Goal: Ask a question: Seek information or help from site administrators or community

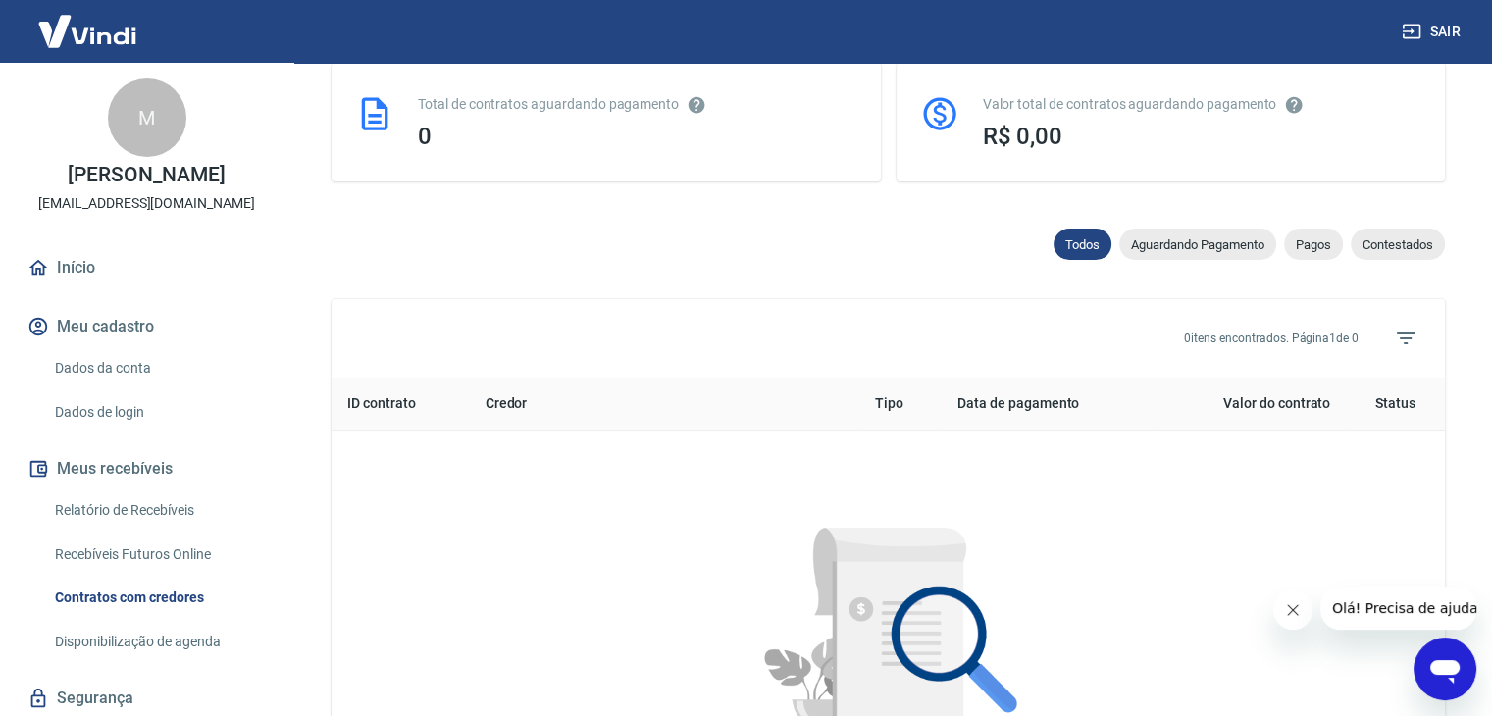
scroll to position [589, 0]
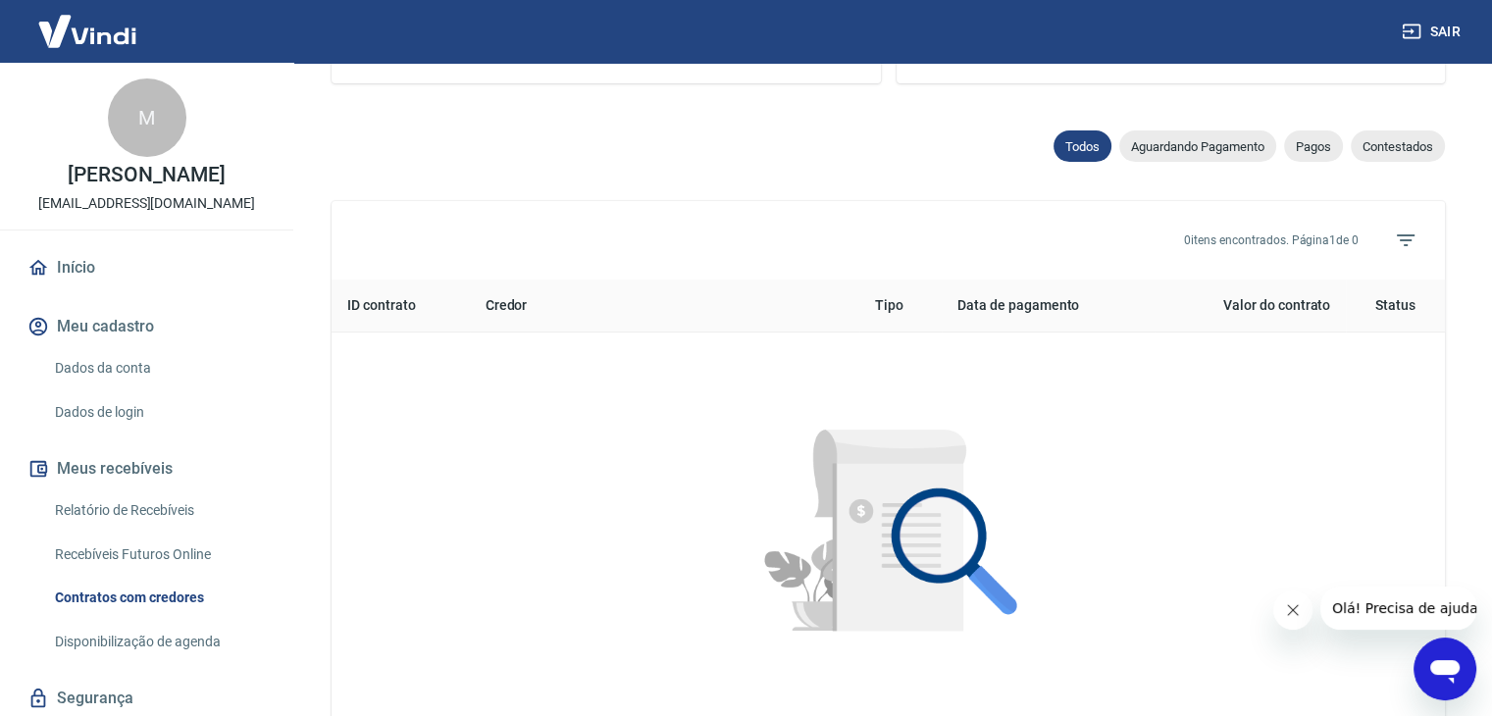
click at [86, 388] on link "Dados da conta" at bounding box center [158, 368] width 223 height 40
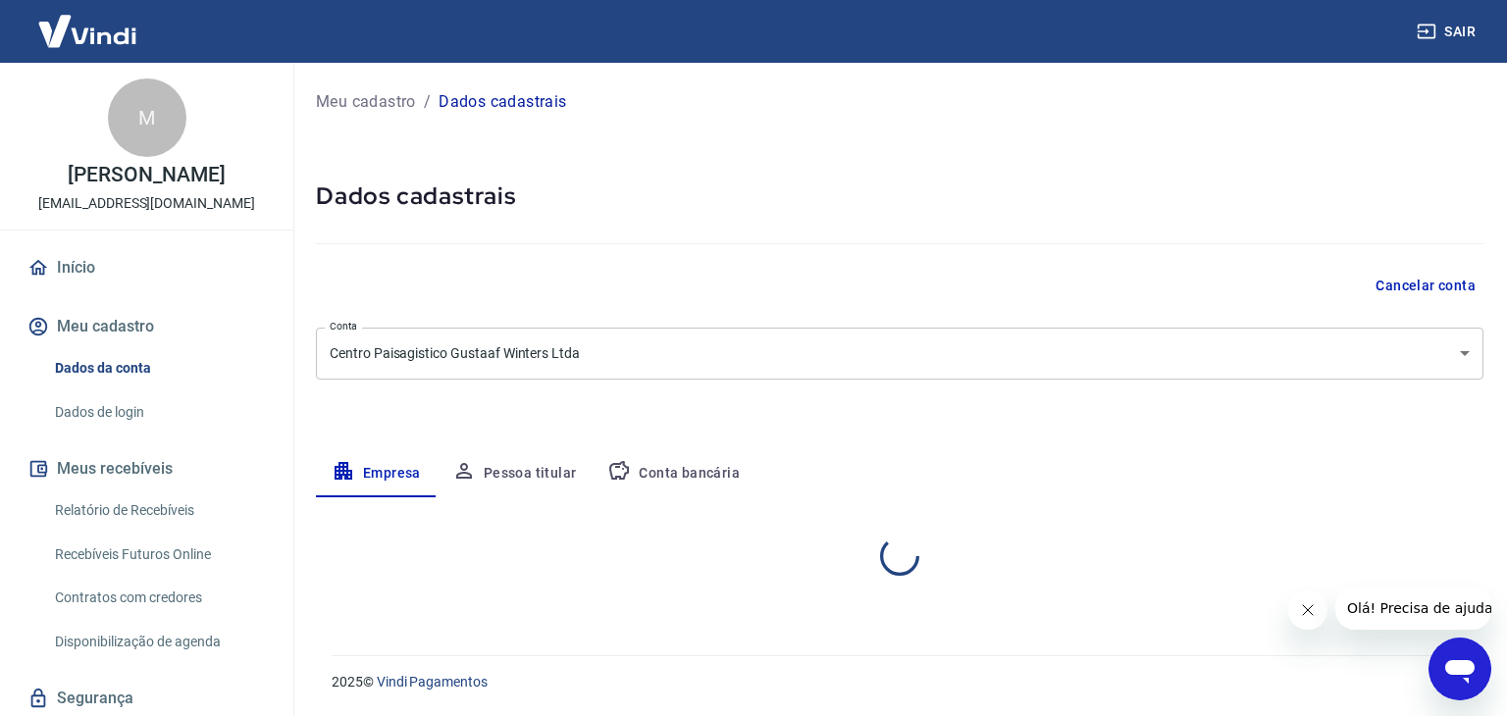
select select "SP"
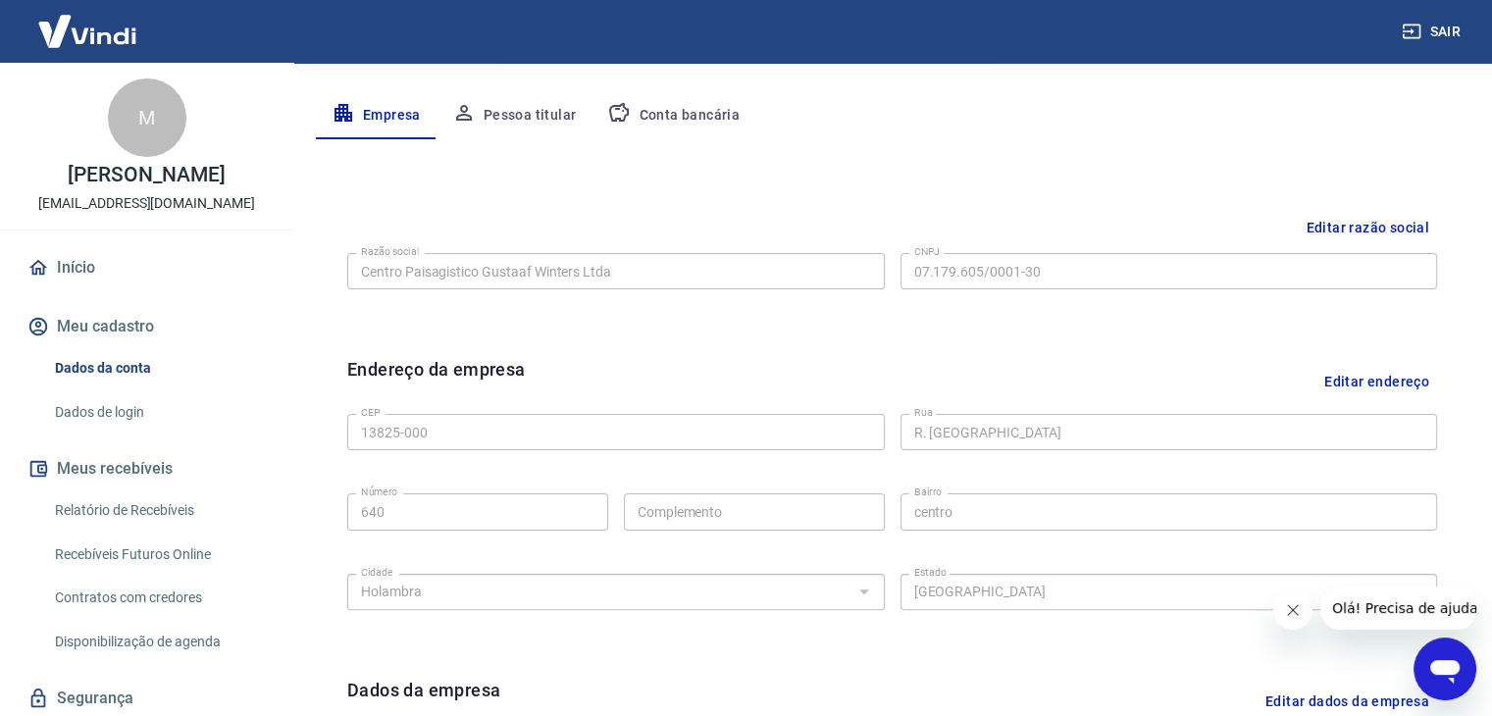
scroll to position [392, 0]
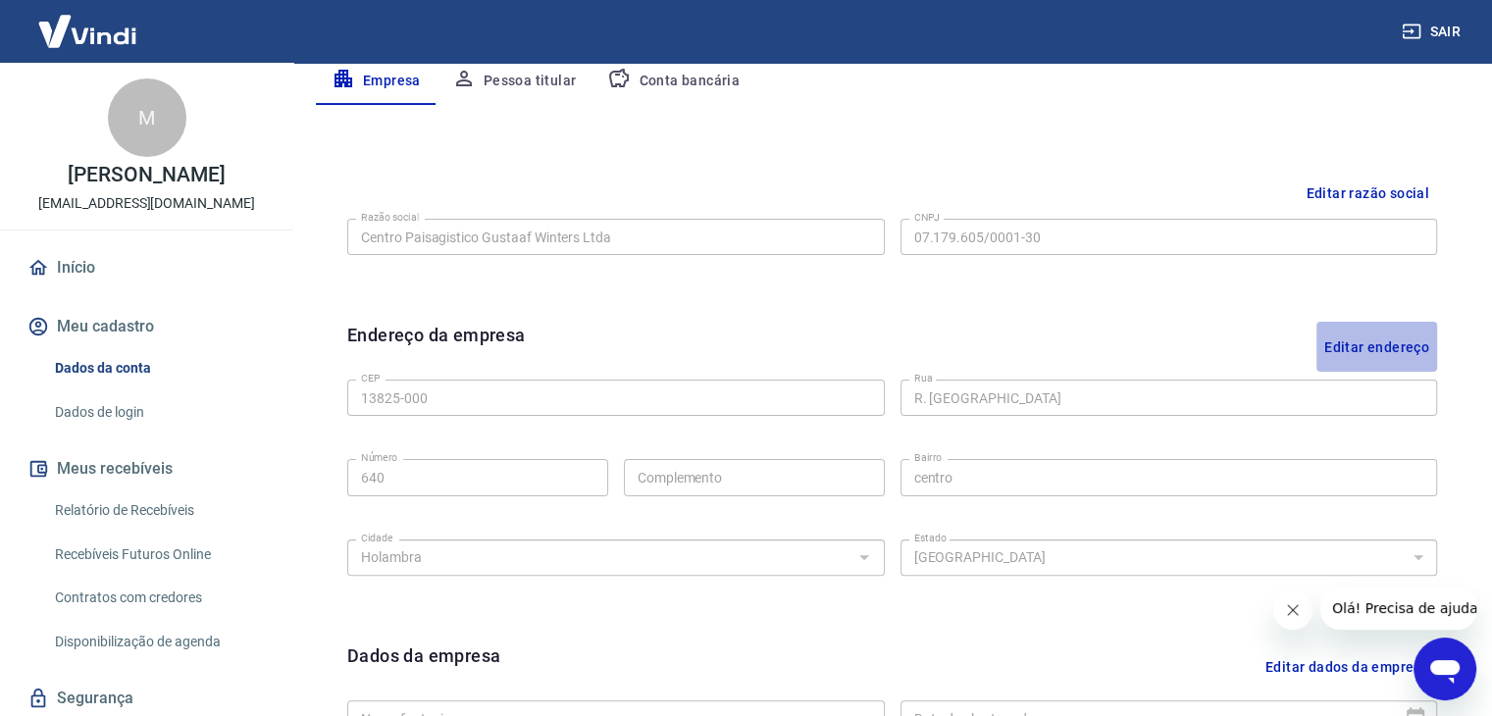
click at [1392, 354] on button "Editar endereço" at bounding box center [1377, 347] width 121 height 50
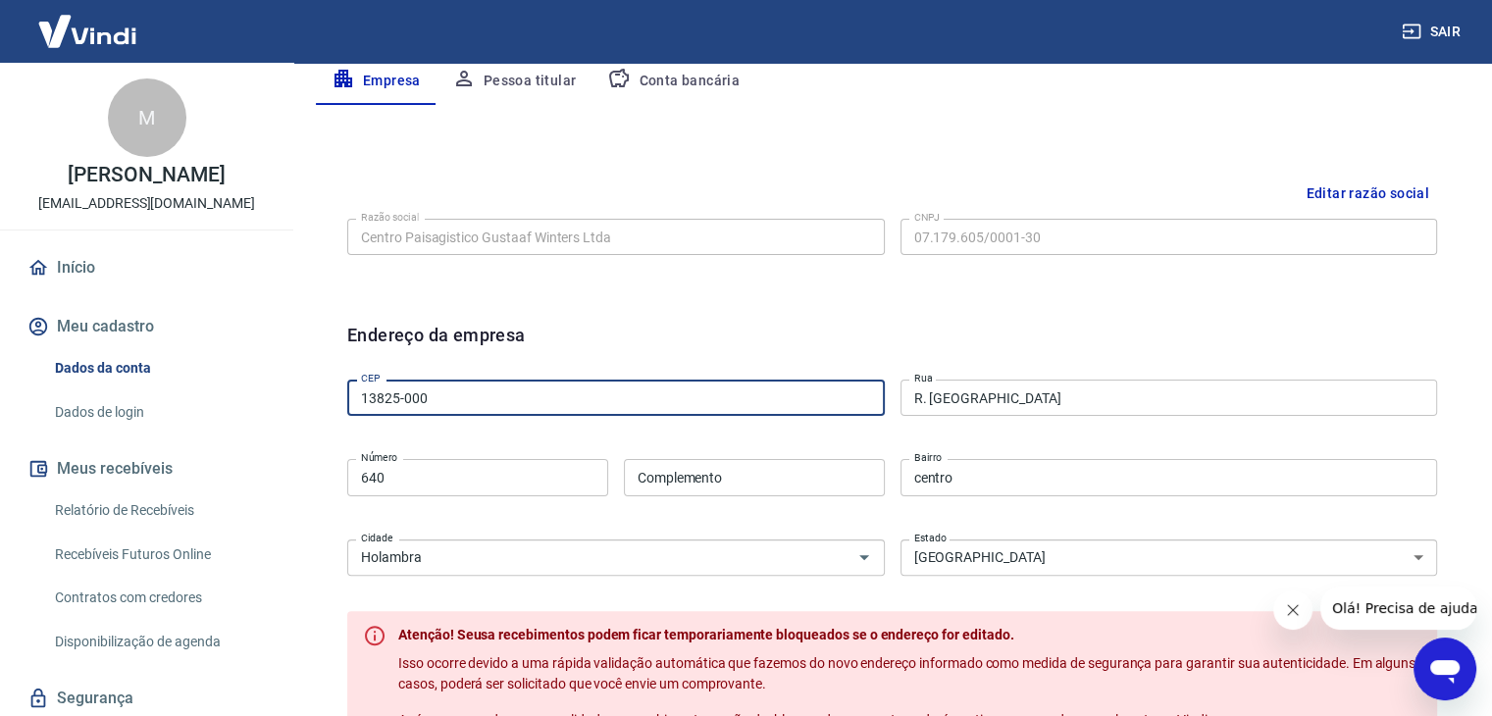
drag, startPoint x: 413, startPoint y: 396, endPoint x: 468, endPoint y: 402, distance: 55.3
click at [467, 402] on input "13825-000" at bounding box center [616, 398] width 538 height 36
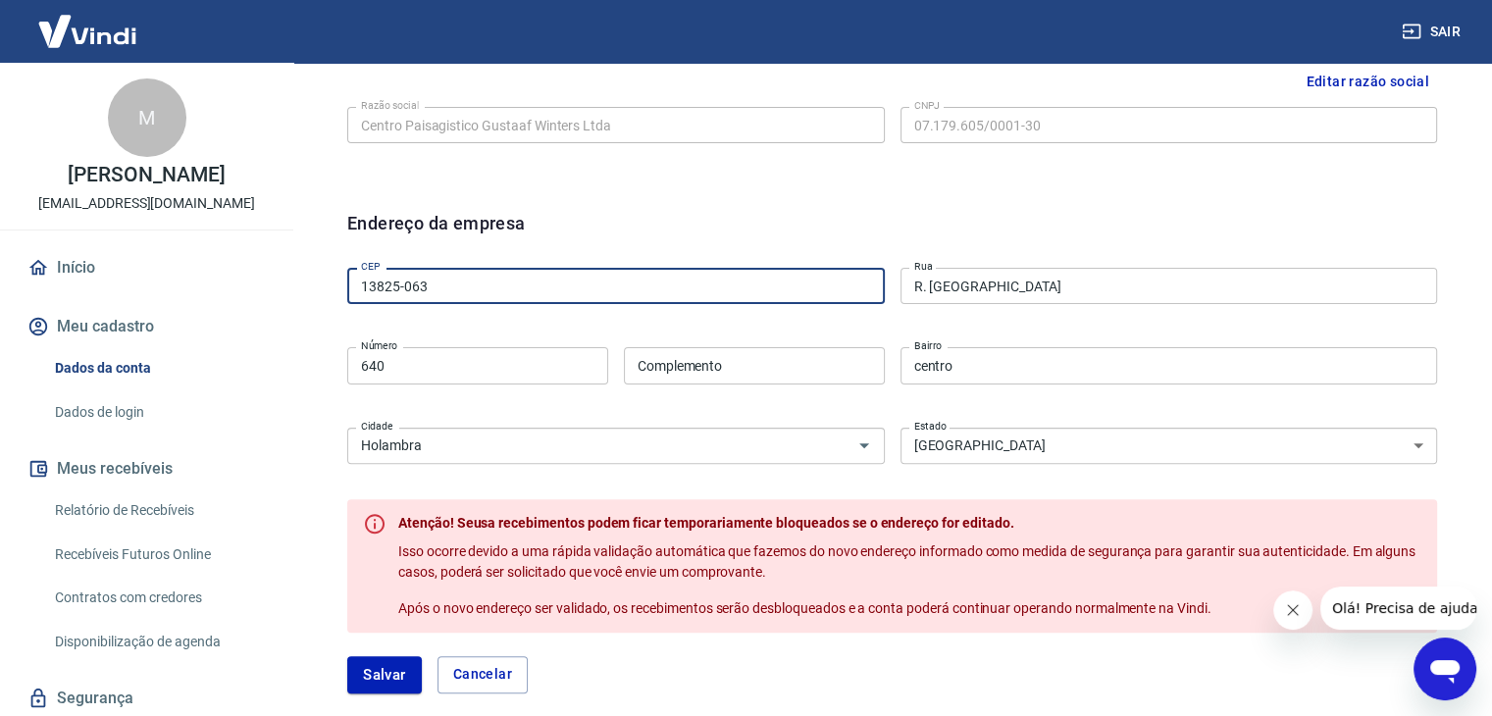
scroll to position [589, 0]
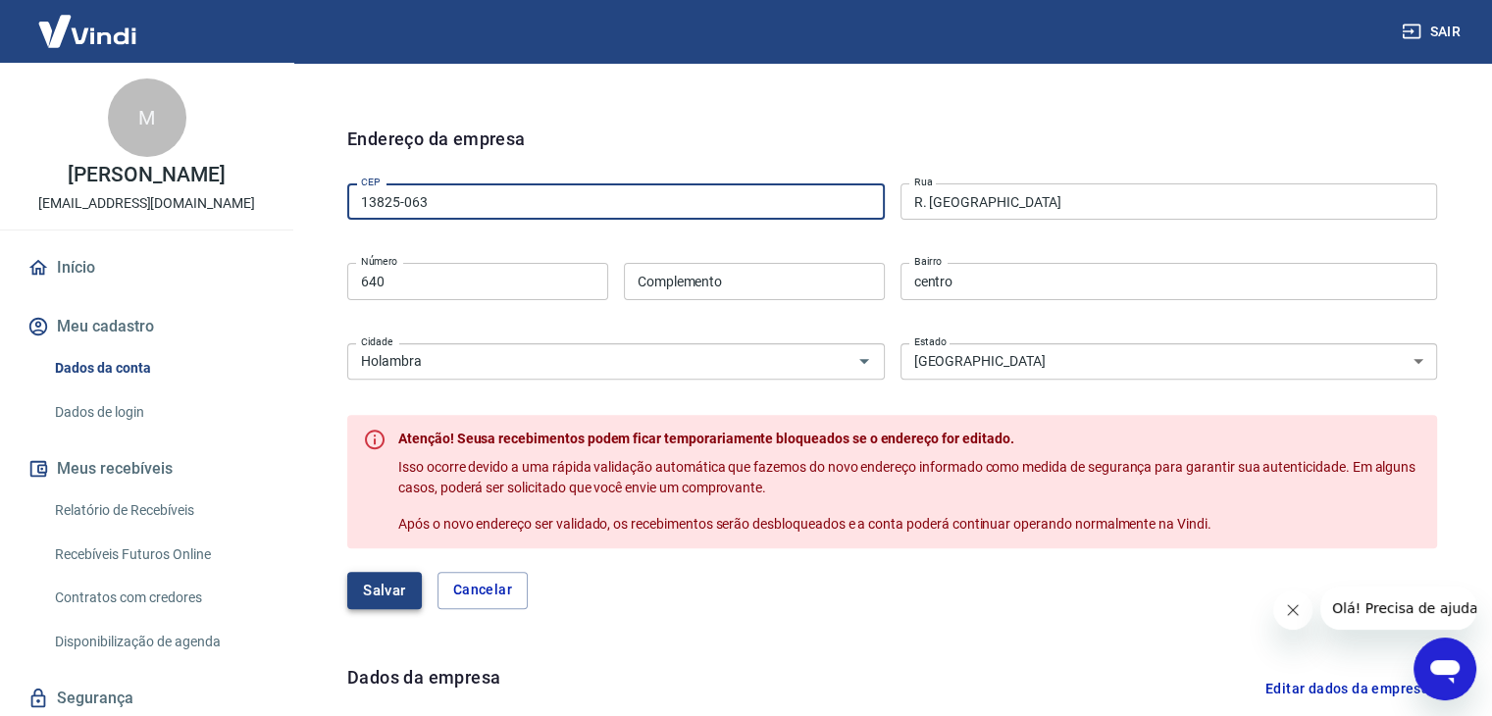
type input "13825-063"
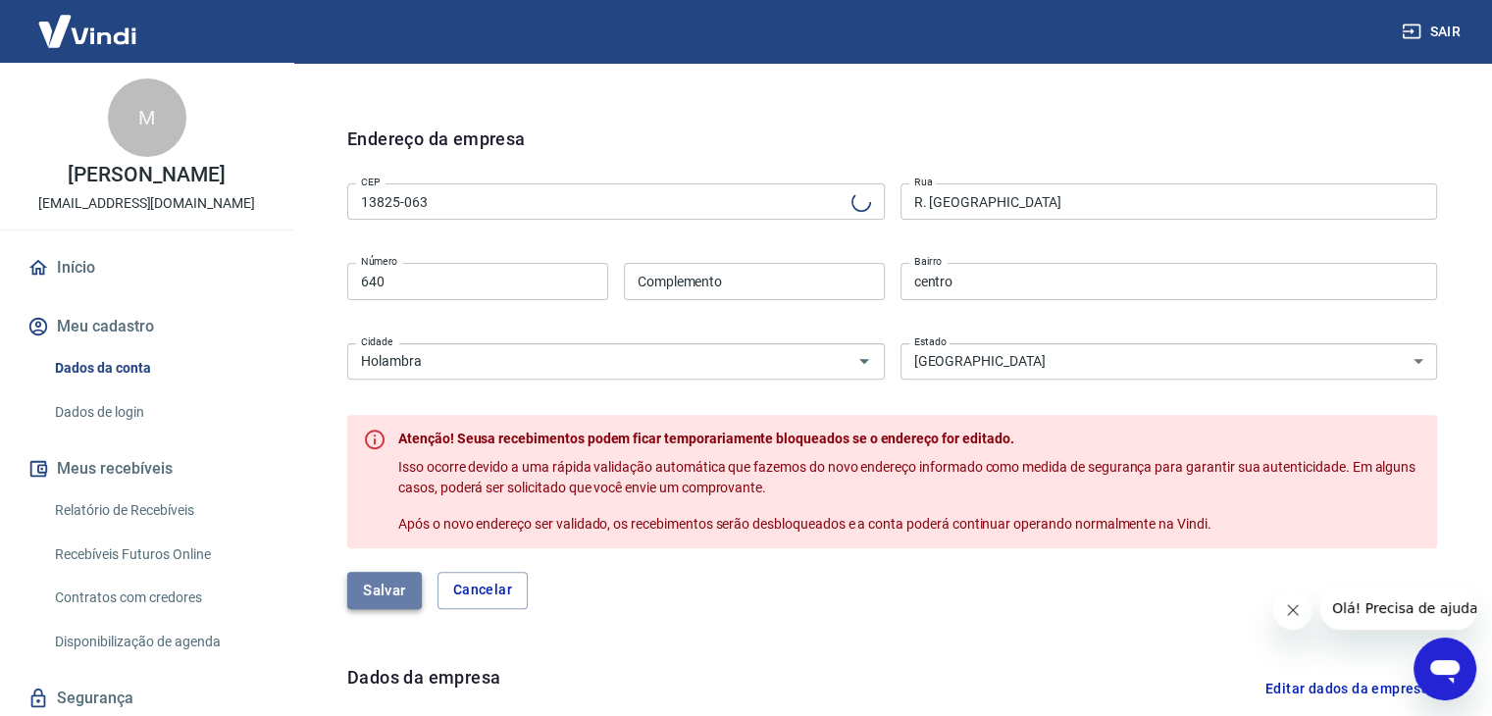
click at [366, 589] on button "Salvar" at bounding box center [384, 590] width 75 height 37
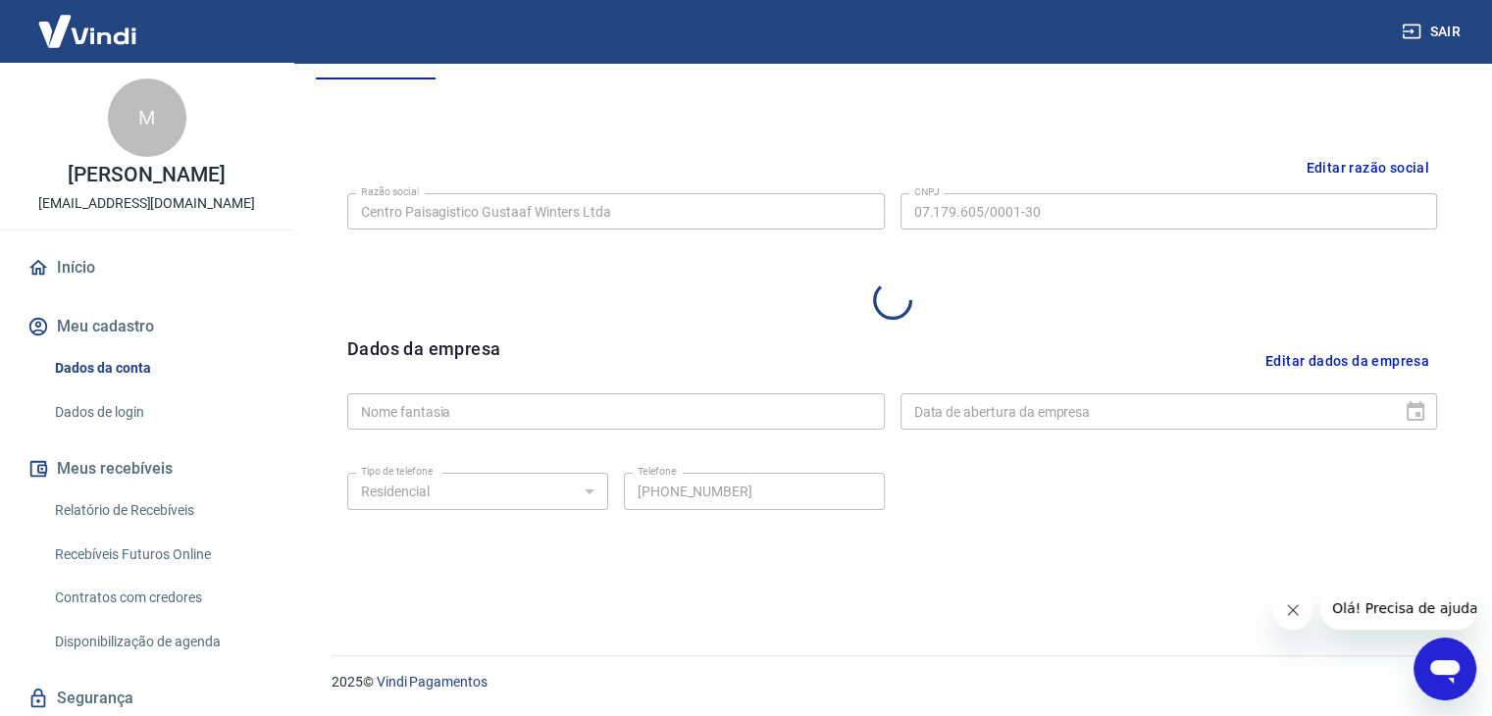
select select "SP"
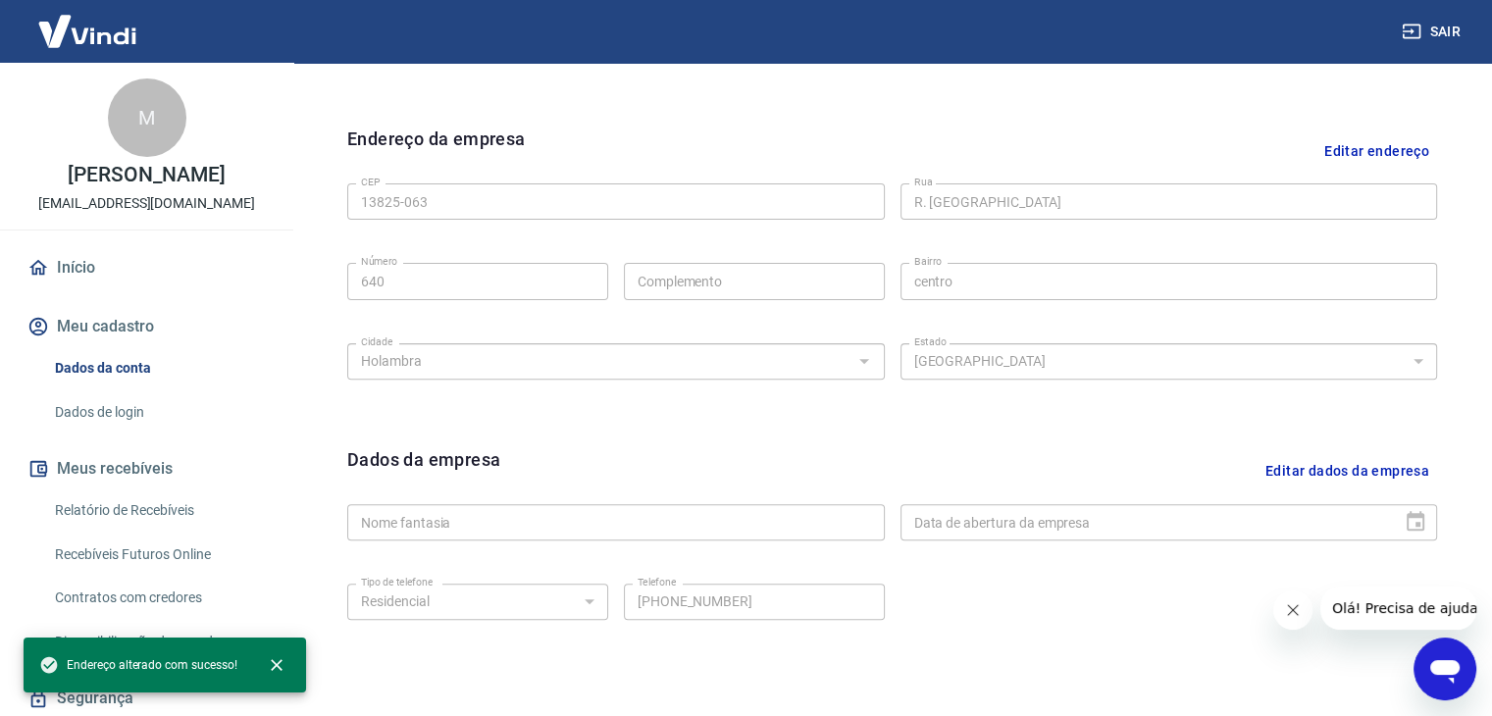
type input "[GEOGRAPHIC_DATA]"
type input "Centro"
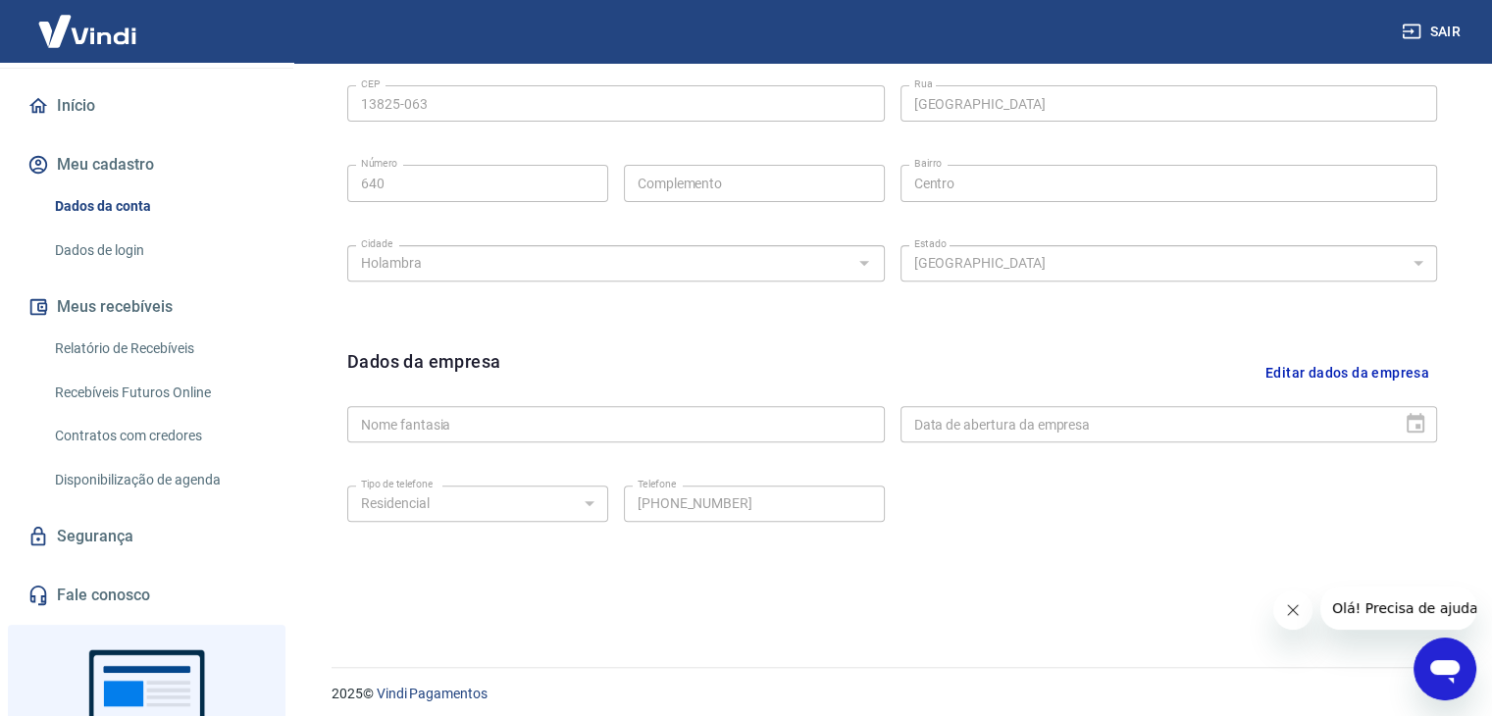
scroll to position [196, 0]
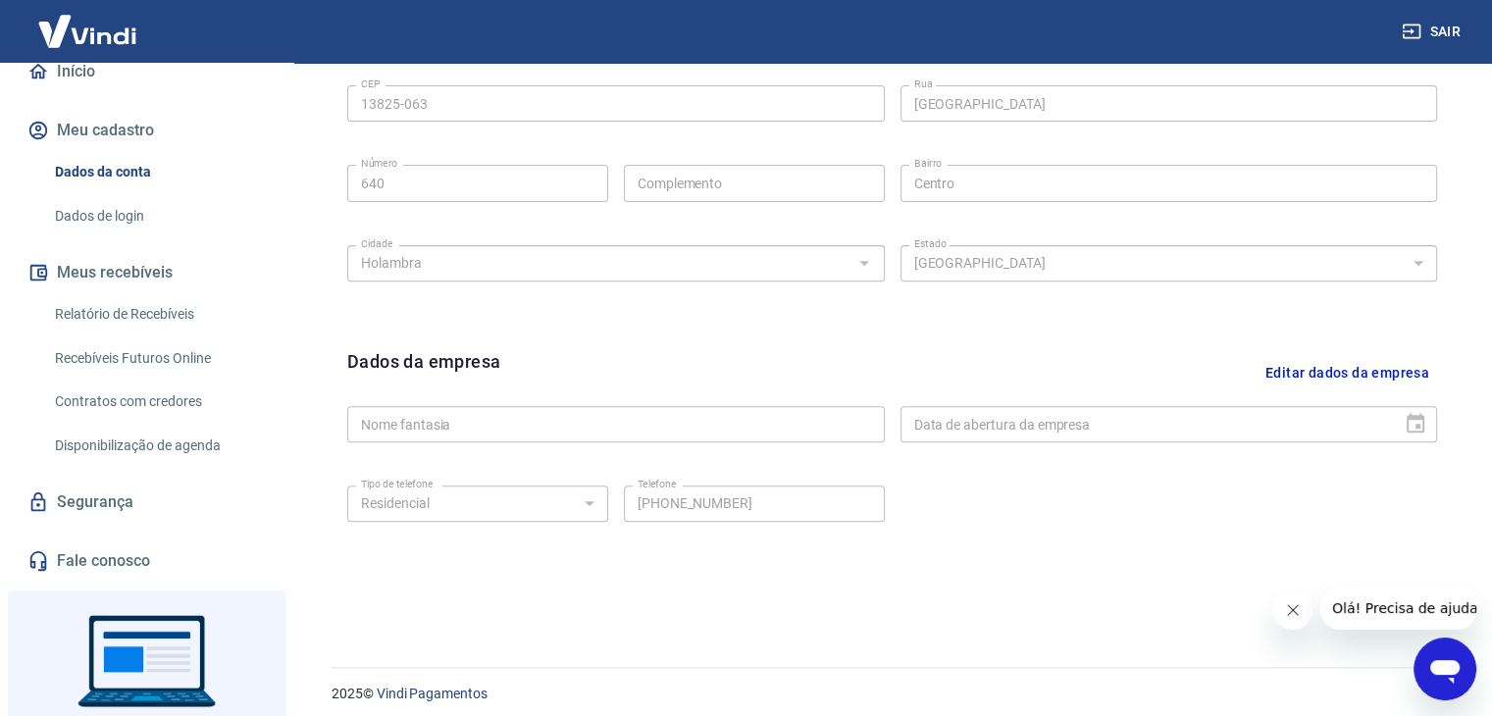
click at [111, 583] on link "Fale conosco" at bounding box center [147, 561] width 246 height 43
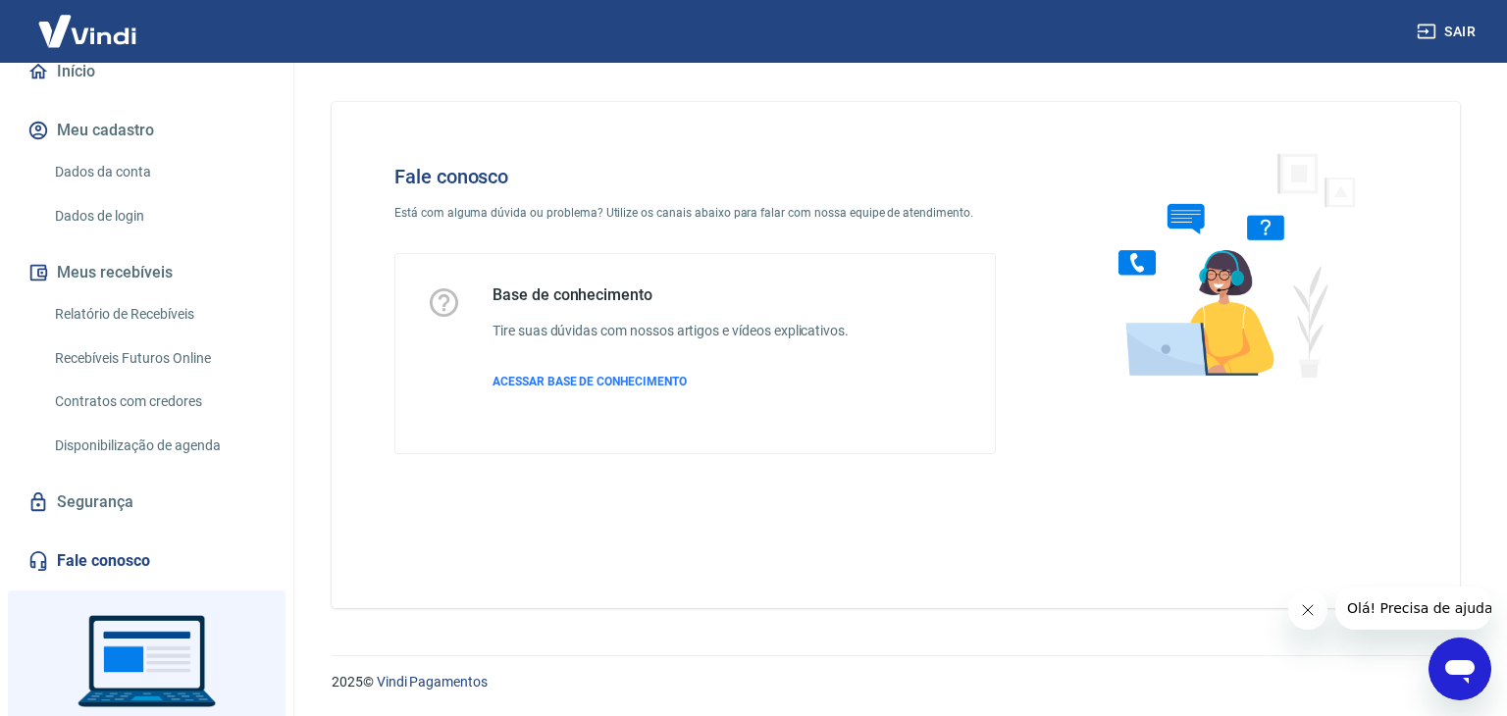
click at [1459, 662] on icon "Abrir janela de mensagens" at bounding box center [1459, 672] width 29 height 24
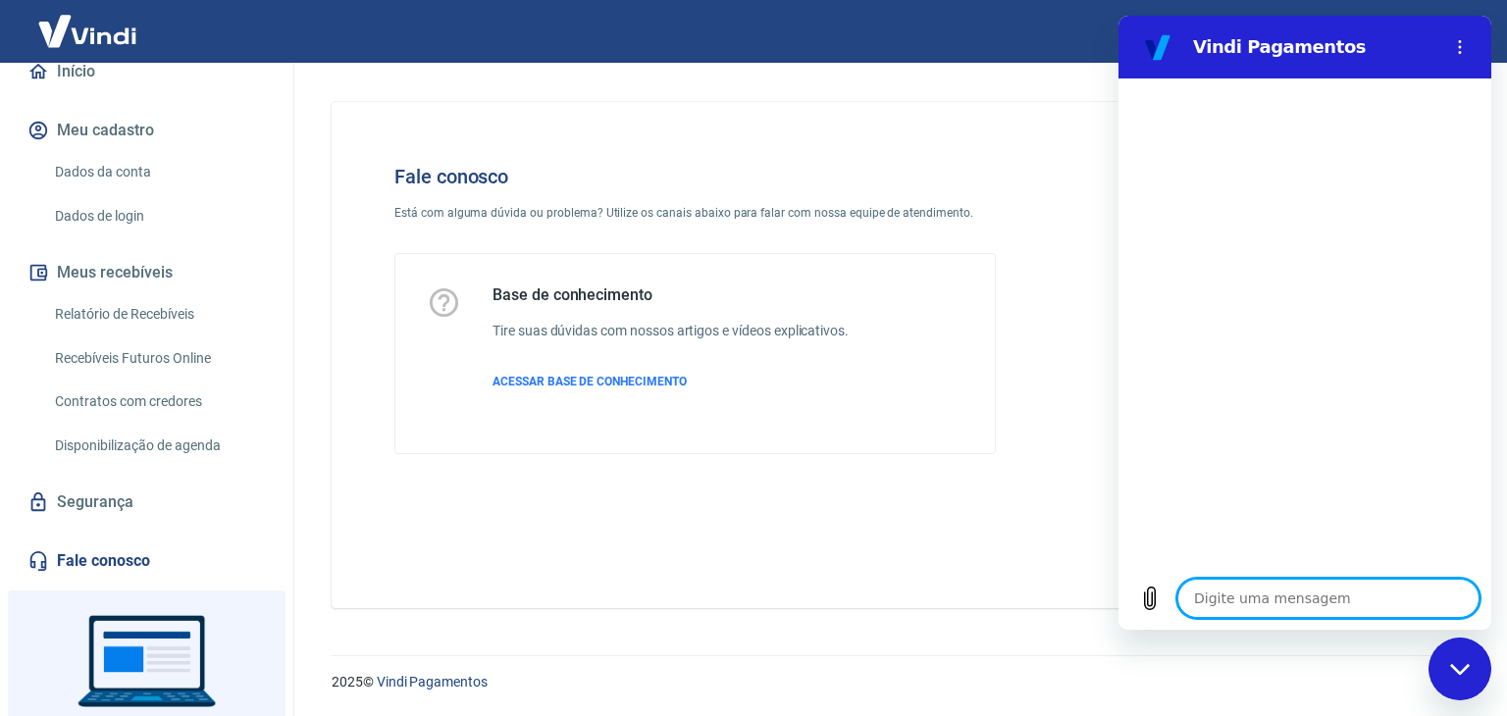
type textarea "g"
type textarea "x"
type textarea "go"
type textarea "x"
type textarea "gos"
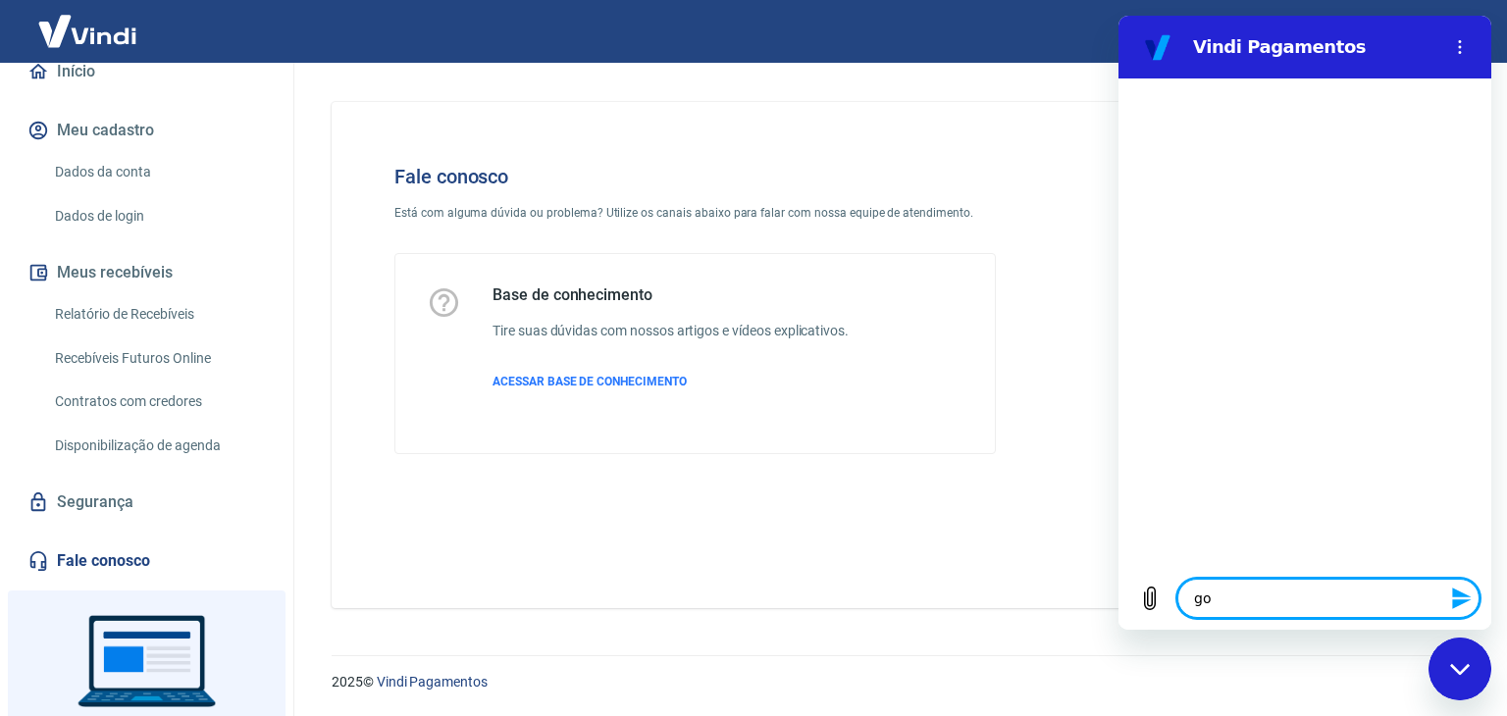
type textarea "x"
type textarea "gost"
type textarea "x"
type textarea "gosta"
type textarea "x"
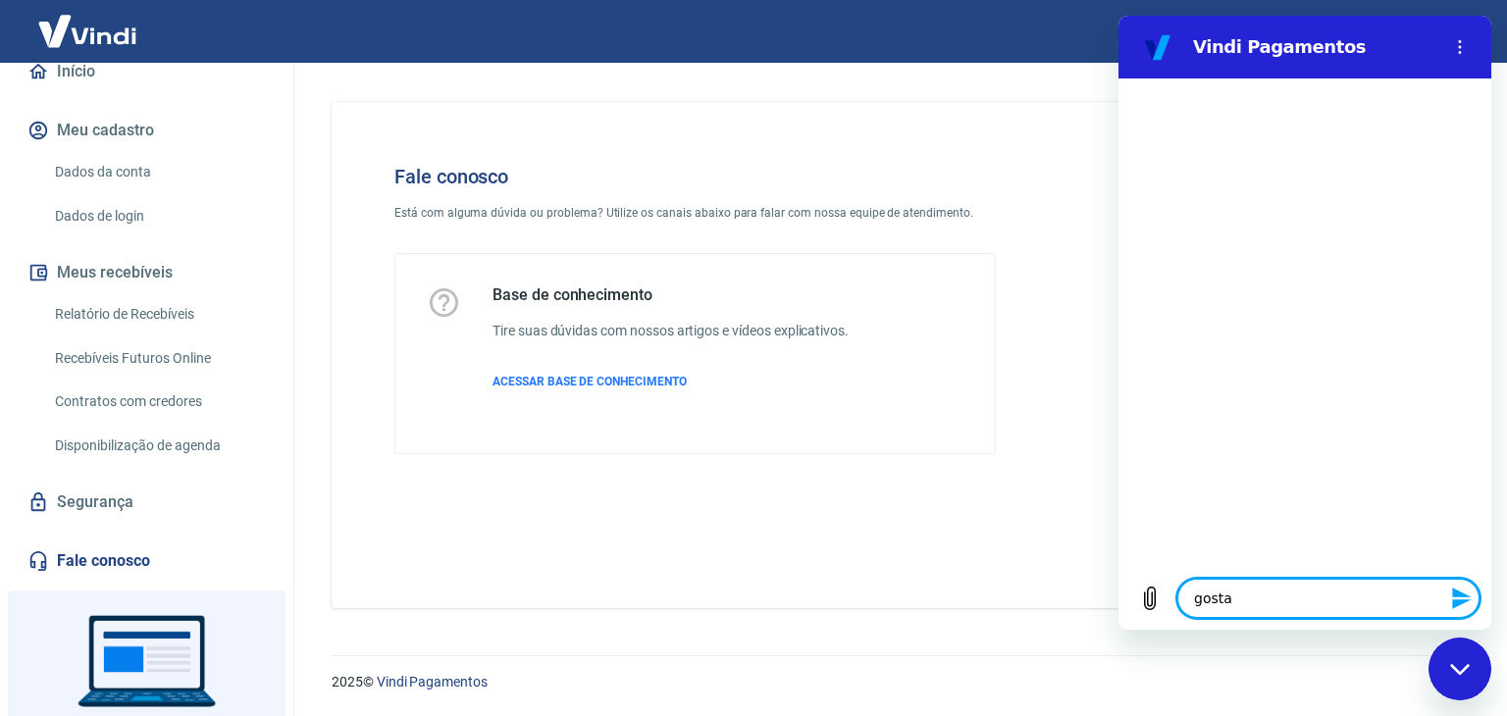
type textarea "gost"
type textarea "x"
type textarea "gos"
type textarea "x"
type textarea "go"
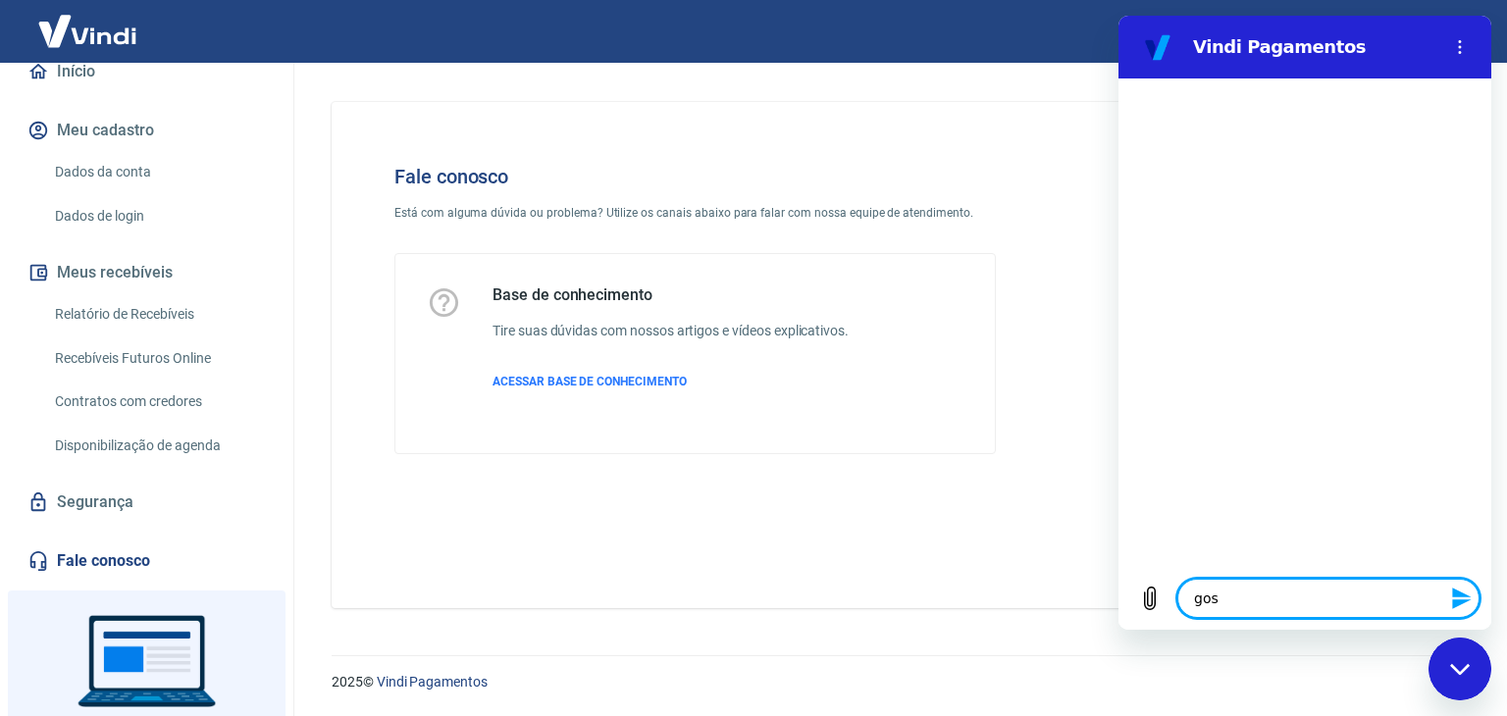
type textarea "x"
type textarea "g"
type textarea "x"
type textarea "v"
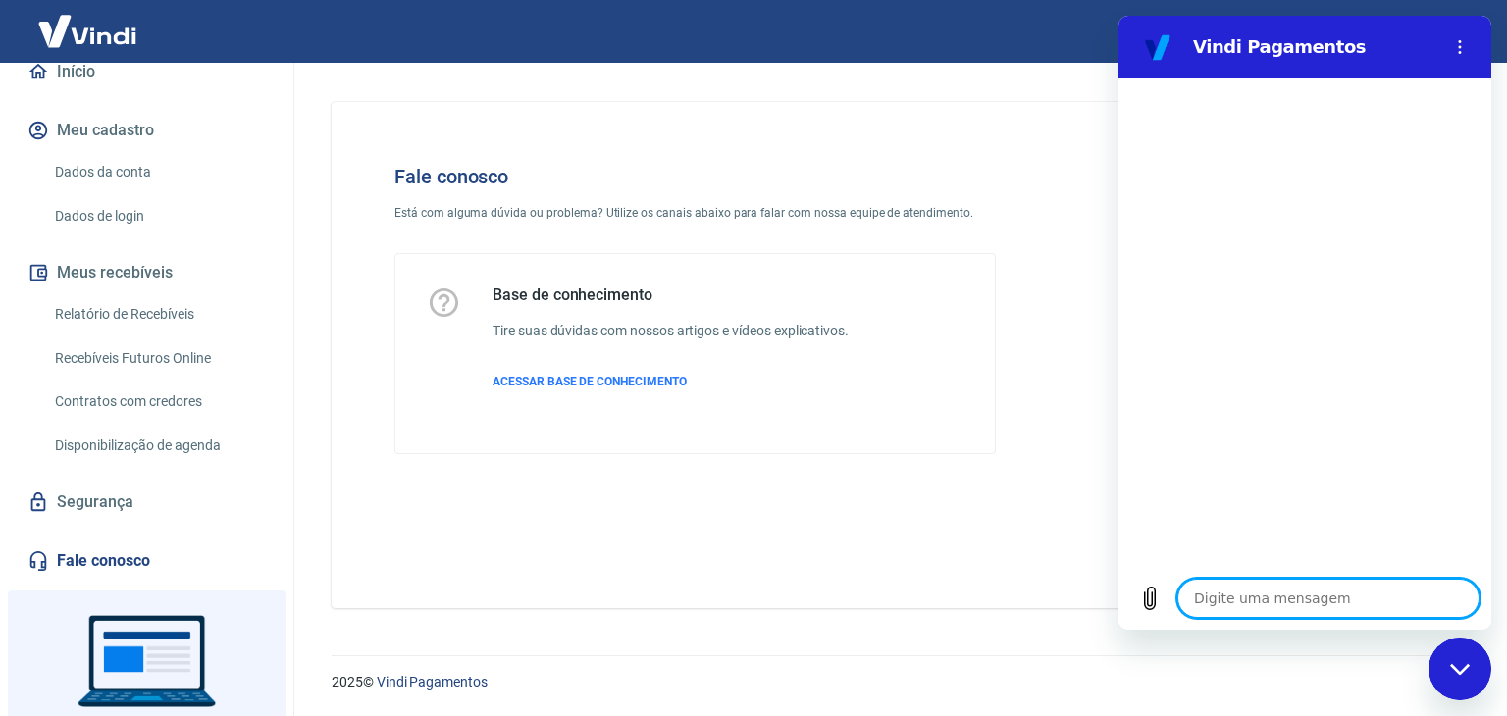
type textarea "x"
type textarea "vo"
type textarea "x"
type textarea "voc"
type textarea "x"
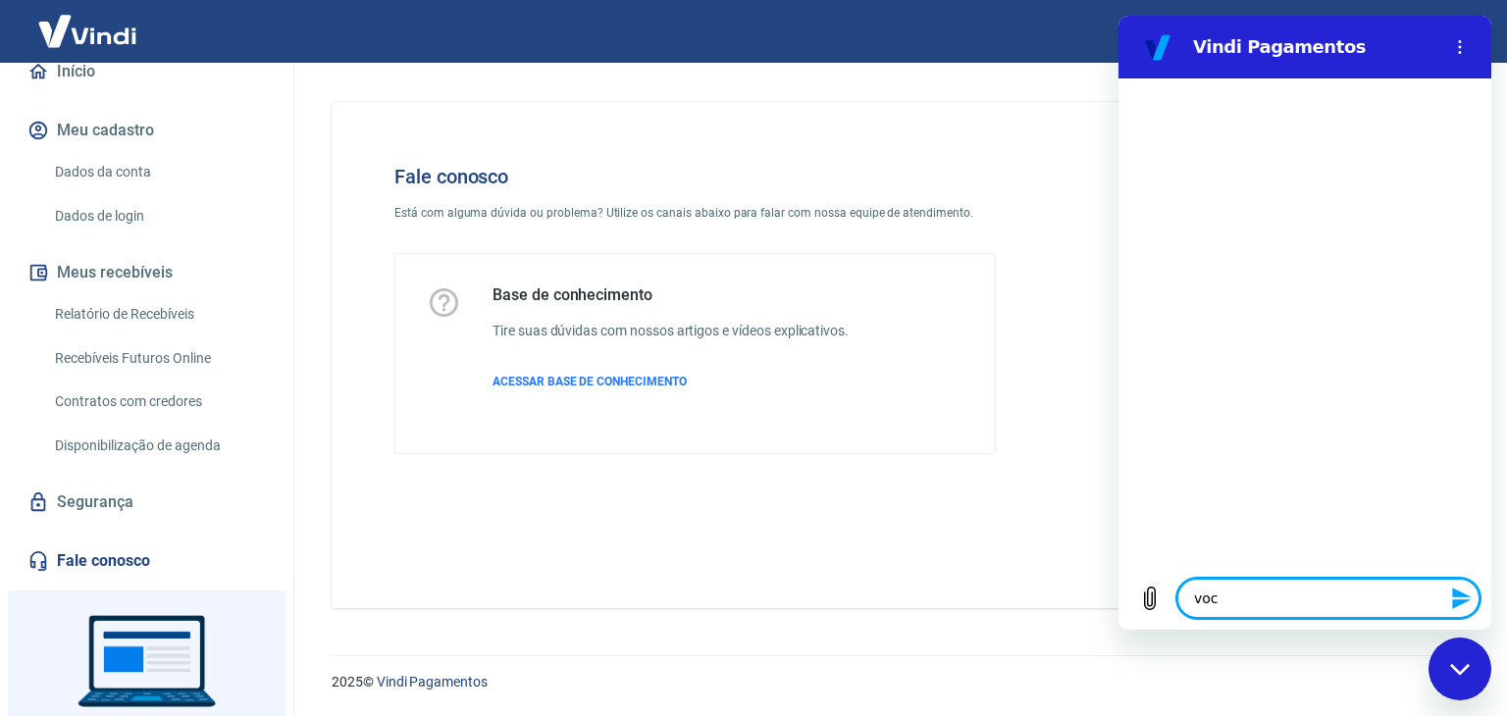
type textarea "você"
type textarea "x"
type textarea "vocês"
type textarea "x"
type textarea "vocês"
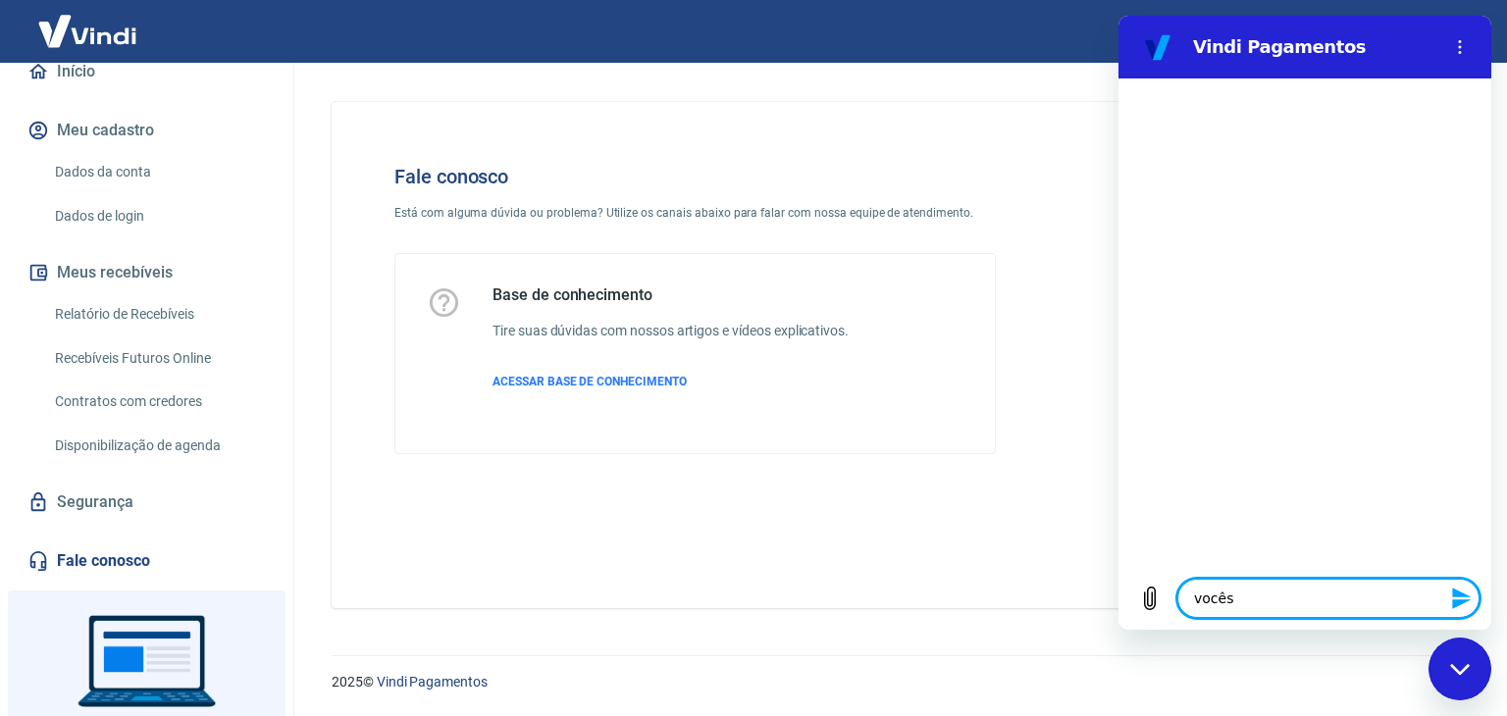
type textarea "x"
type textarea "vocês c"
type textarea "x"
type textarea "vocês co"
type textarea "x"
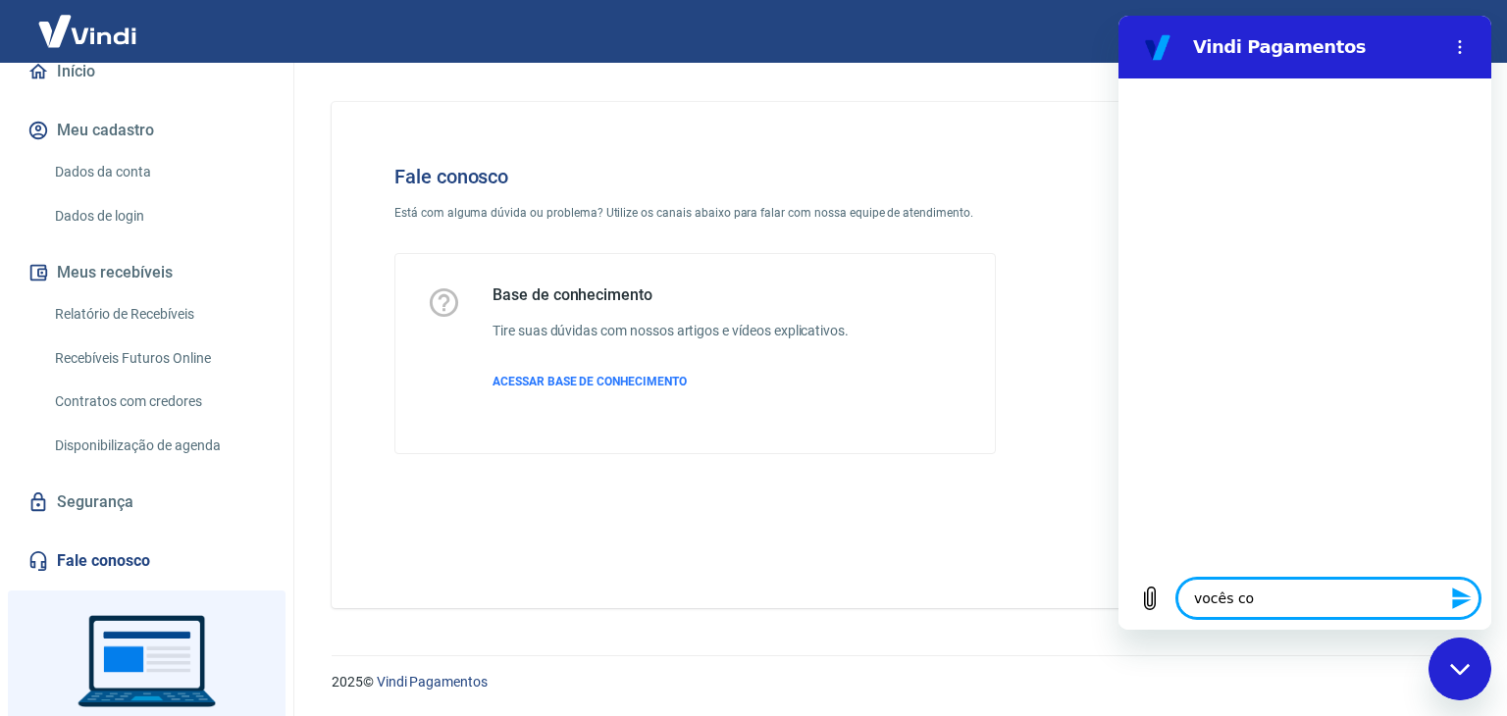
type textarea "vocês cob"
type textarea "x"
type textarea "vocês cobr"
type textarea "x"
type textarea "vocês cobra"
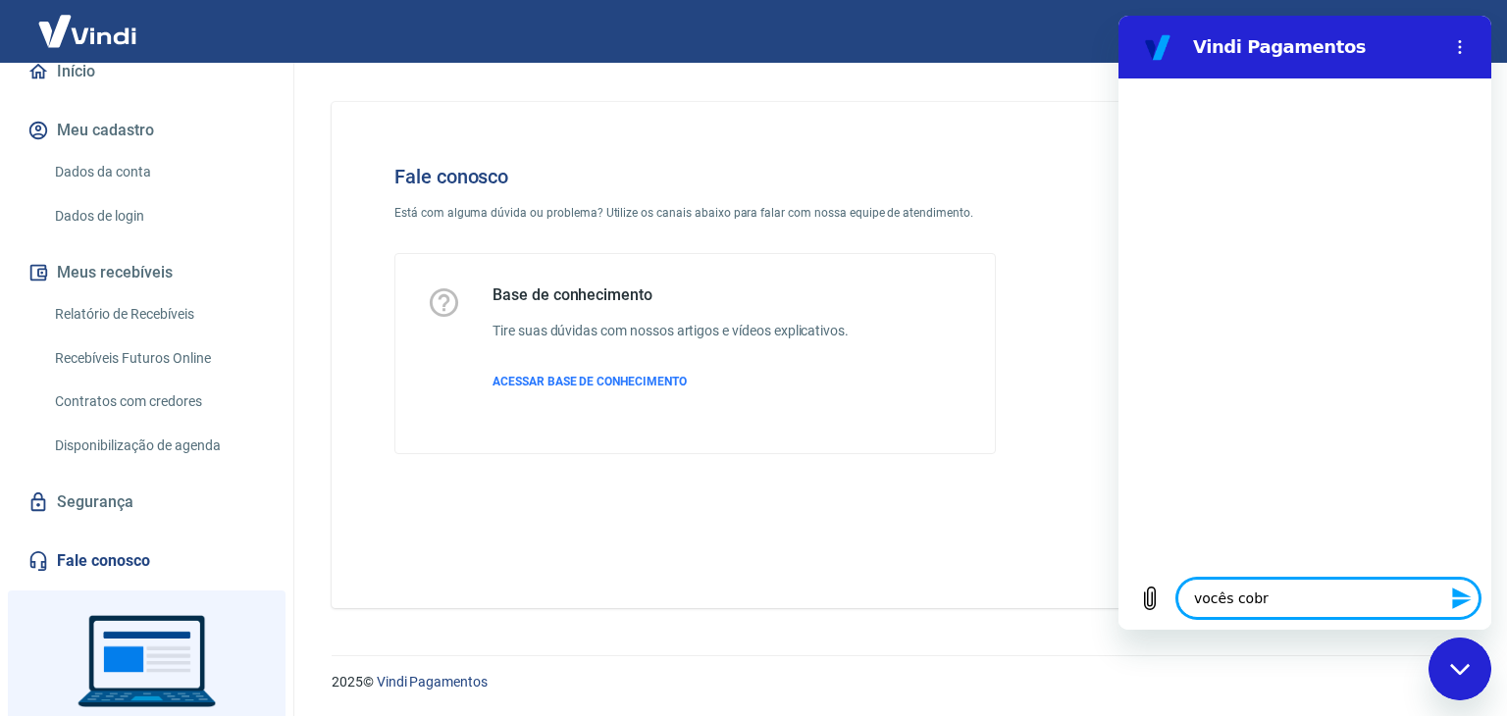
type textarea "x"
type textarea "vocês cobram"
type textarea "x"
type textarea "vocês cobram"
type textarea "x"
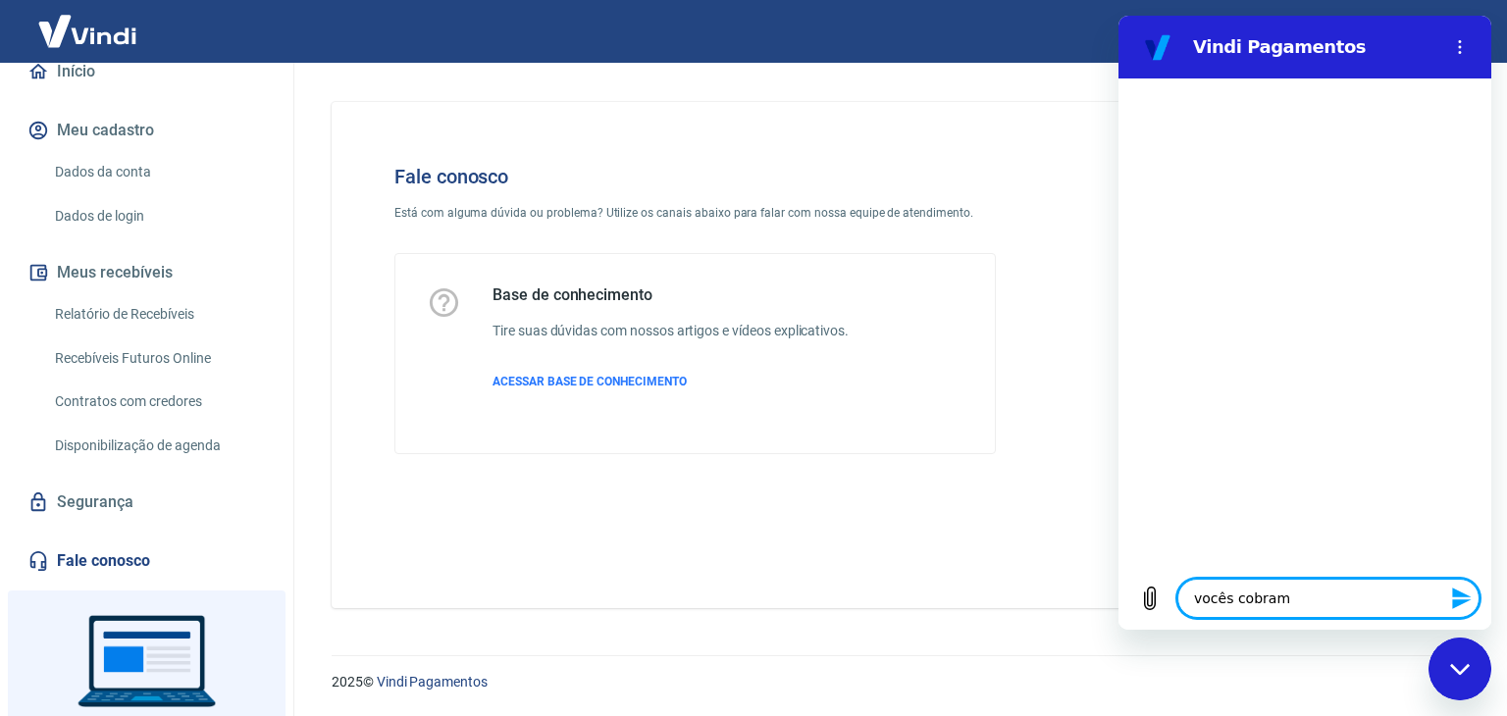
type textarea "vocês cobram t"
type textarea "x"
type textarea "vocês cobram ta"
type textarea "x"
type textarea "vocês cobram tax"
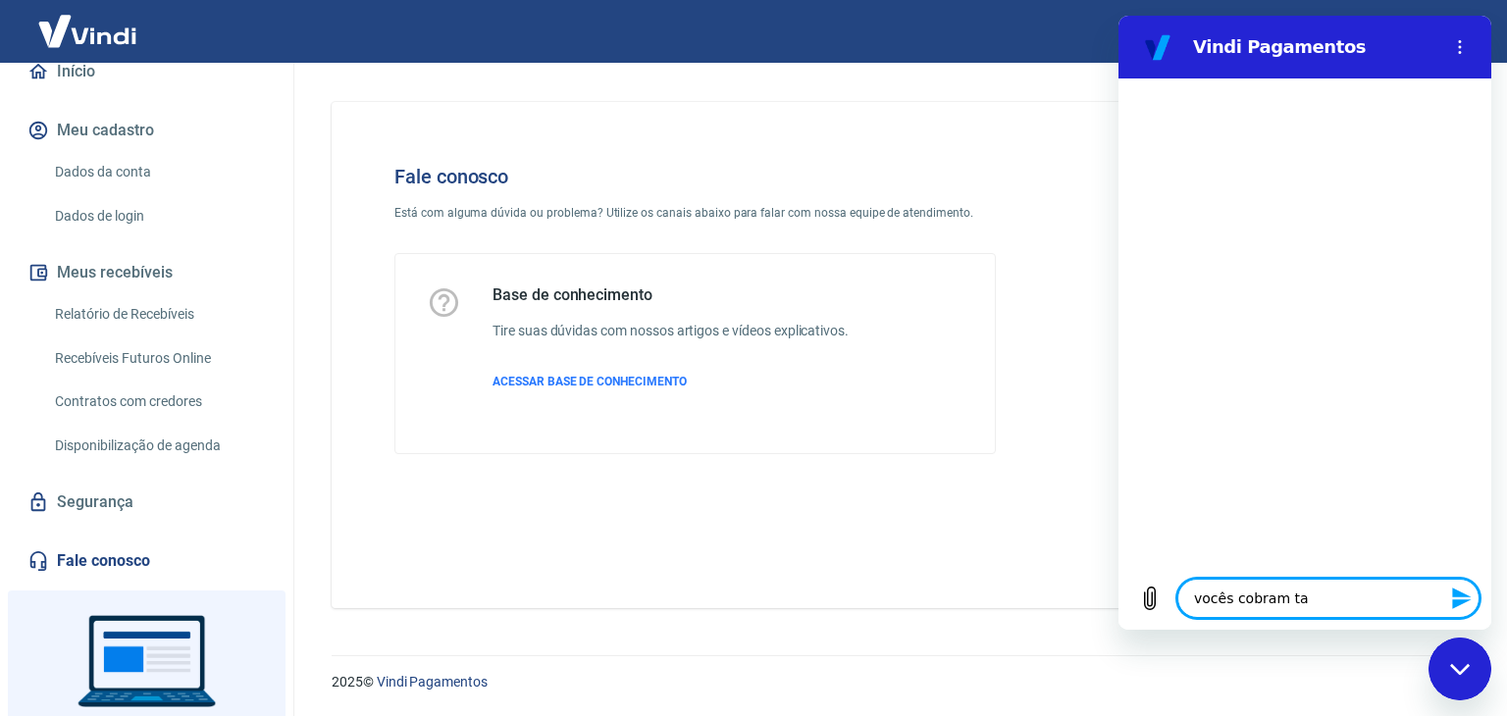
type textarea "x"
type textarea "vocês cobram taxa"
type textarea "x"
type textarea "vocês cobram taxa"
type textarea "x"
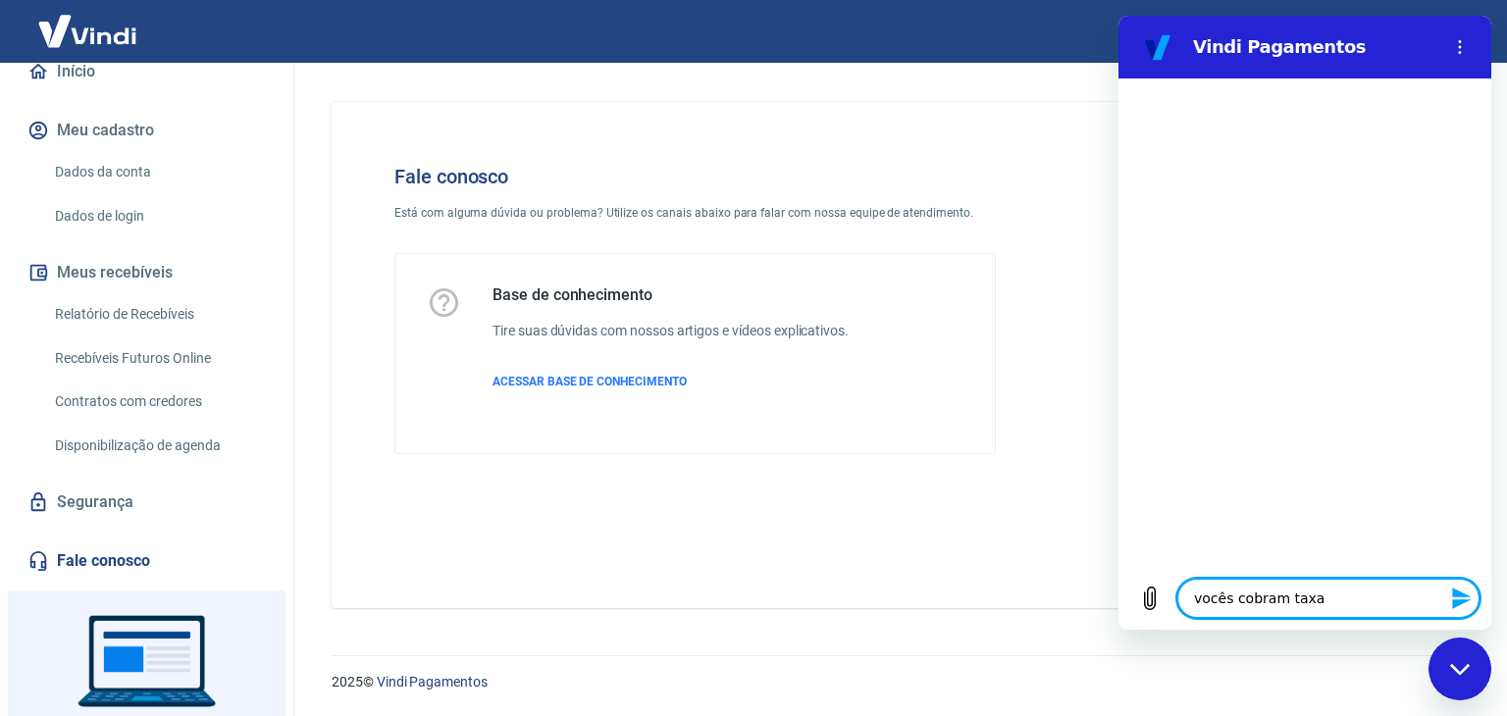
type textarea "vocês cobram taxa p"
type textarea "x"
type textarea "vocês cobram taxa pi"
type textarea "x"
type textarea "vocês cobram taxa pix"
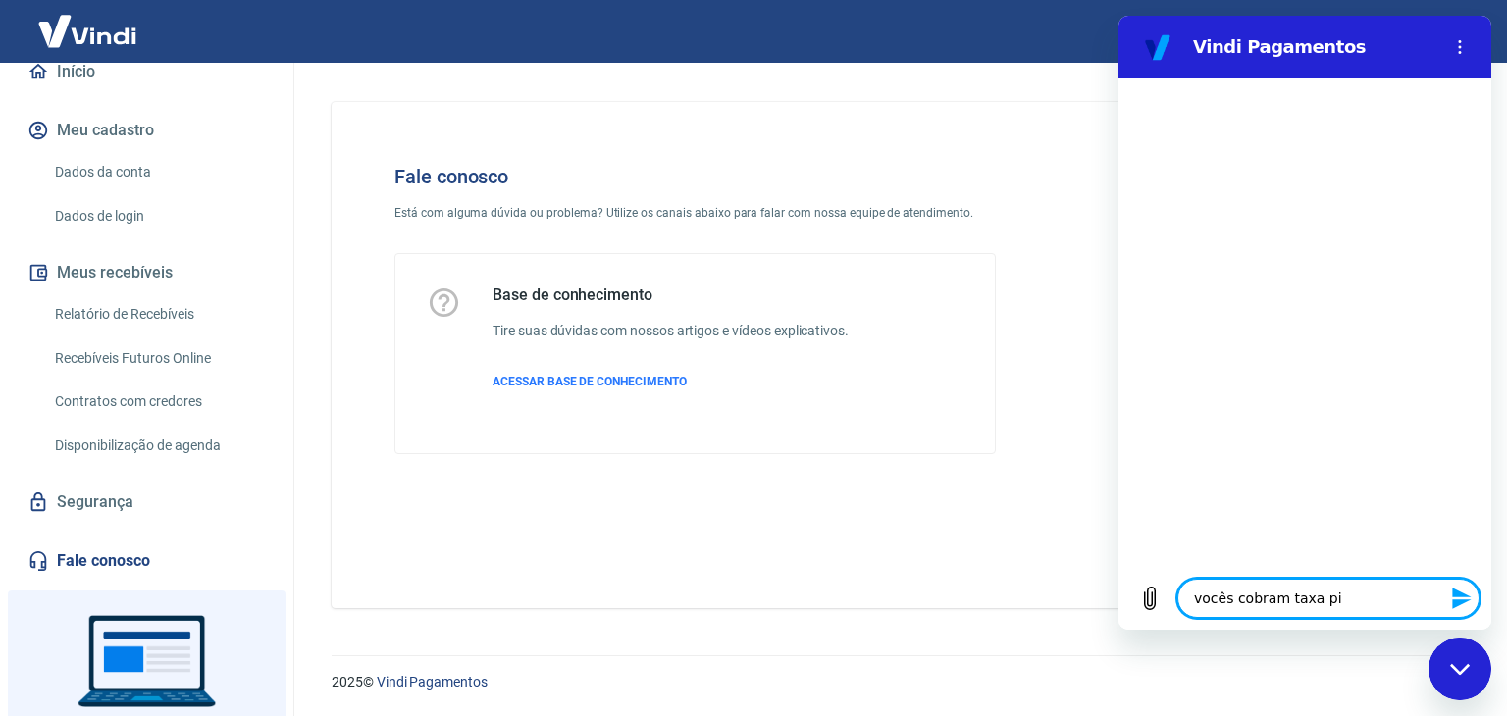
type textarea "x"
type textarea "vocês cobram taxa pix,"
type textarea "x"
type textarea "vocês cobram taxa pix,"
type textarea "x"
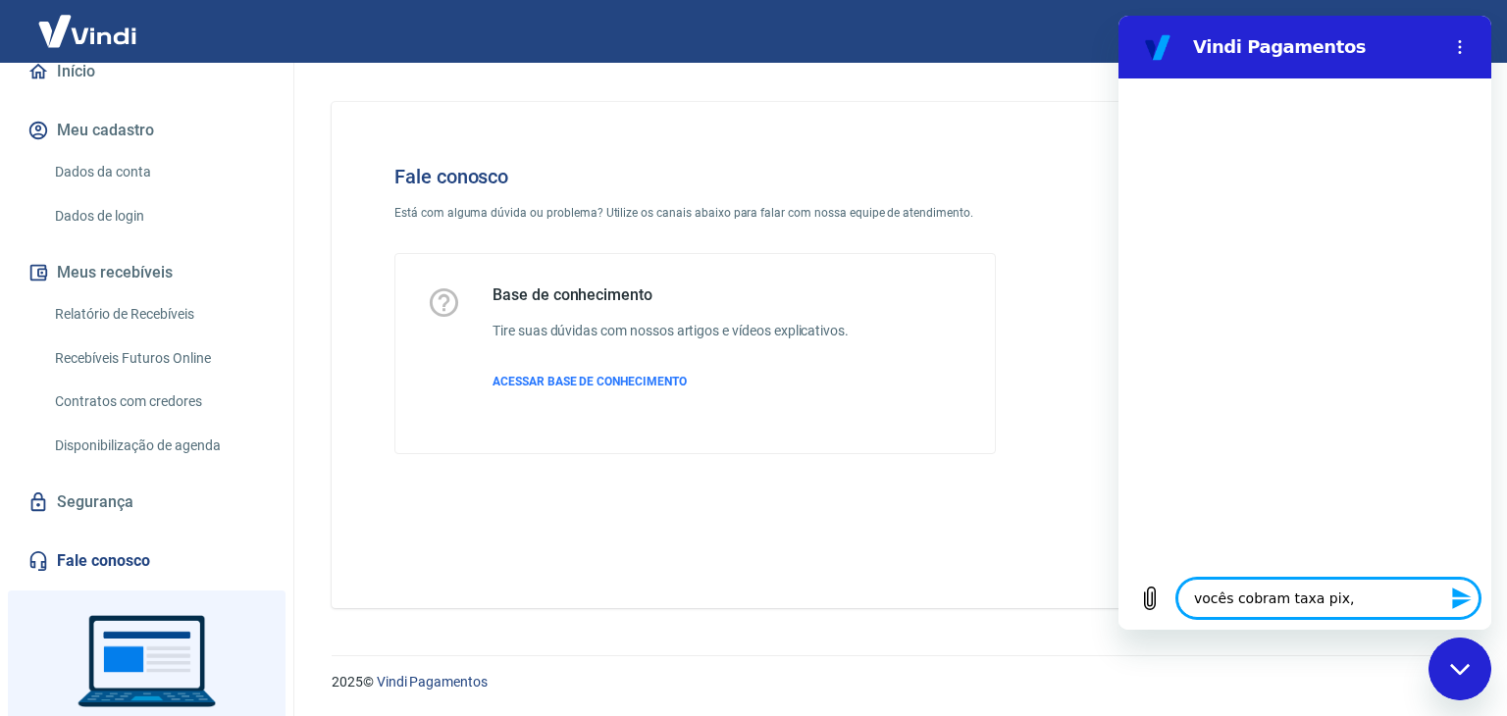
type textarea "vocês cobram taxa pix, p"
type textarea "x"
type textarea "vocês cobram taxa pix, pa"
type textarea "x"
type textarea "vocês cobram taxa pix, par"
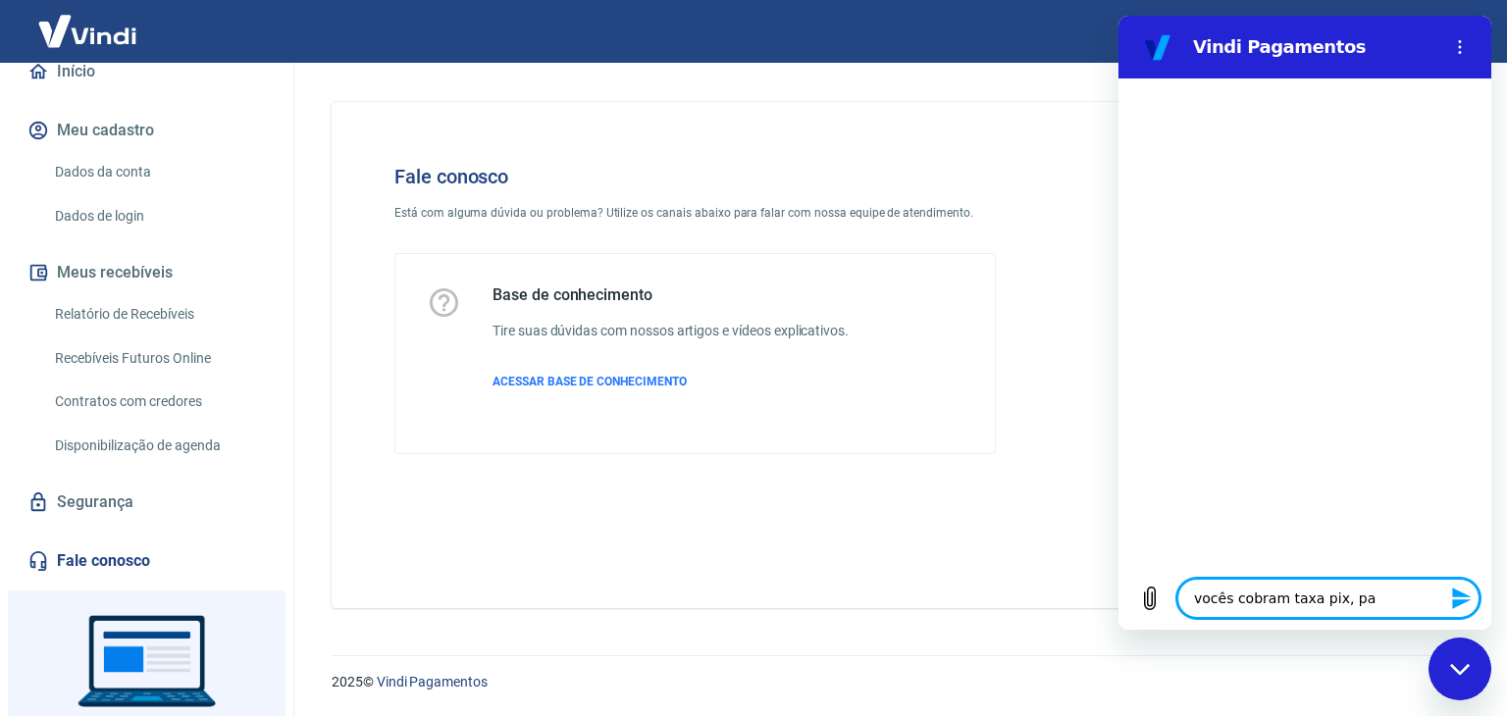
type textarea "x"
type textarea "vocês cobram taxa pix, para"
type textarea "x"
type textarea "vocês cobram taxa pix, para"
type textarea "x"
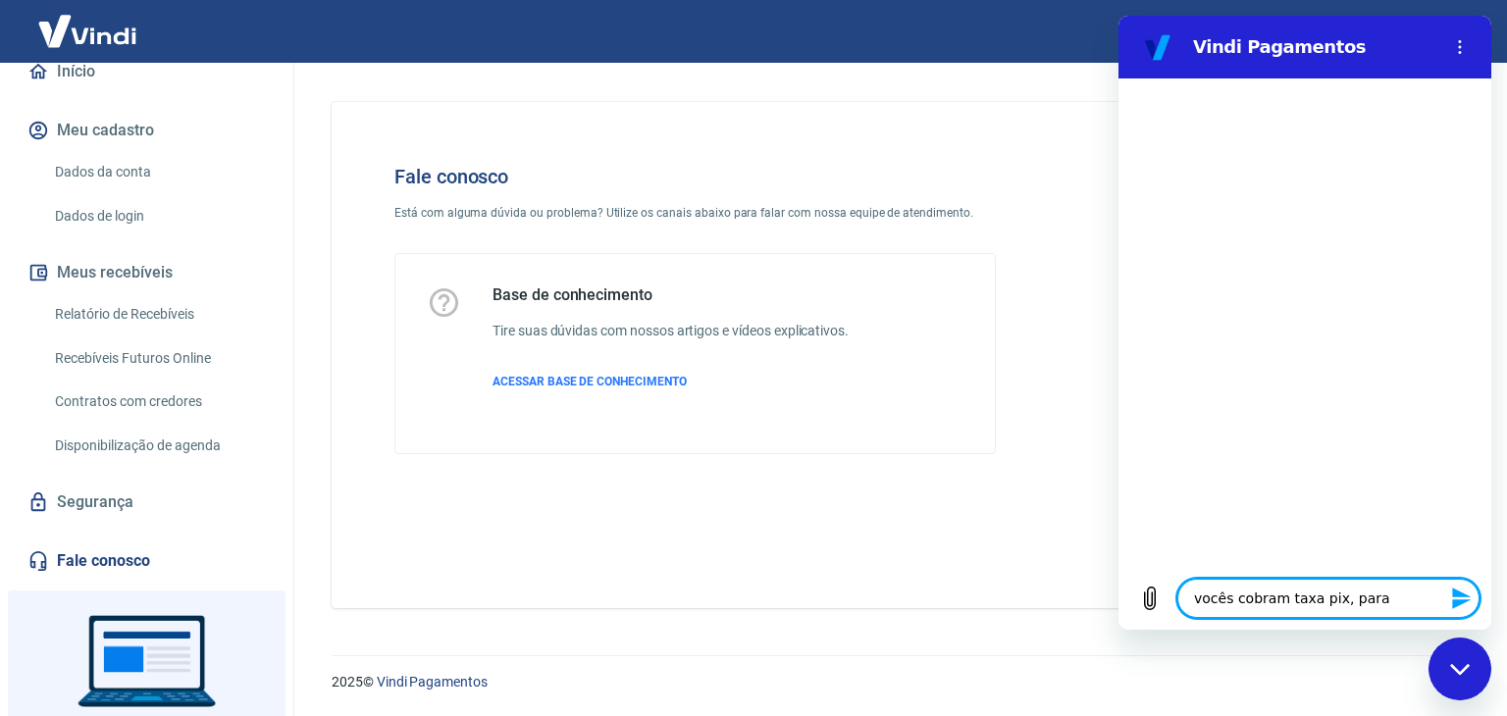
type textarea "vocês cobram taxa pix, para t"
type textarea "x"
type textarea "vocês cobram taxa pix, para tr"
type textarea "x"
type textarea "vocês cobram taxa pix, para tra"
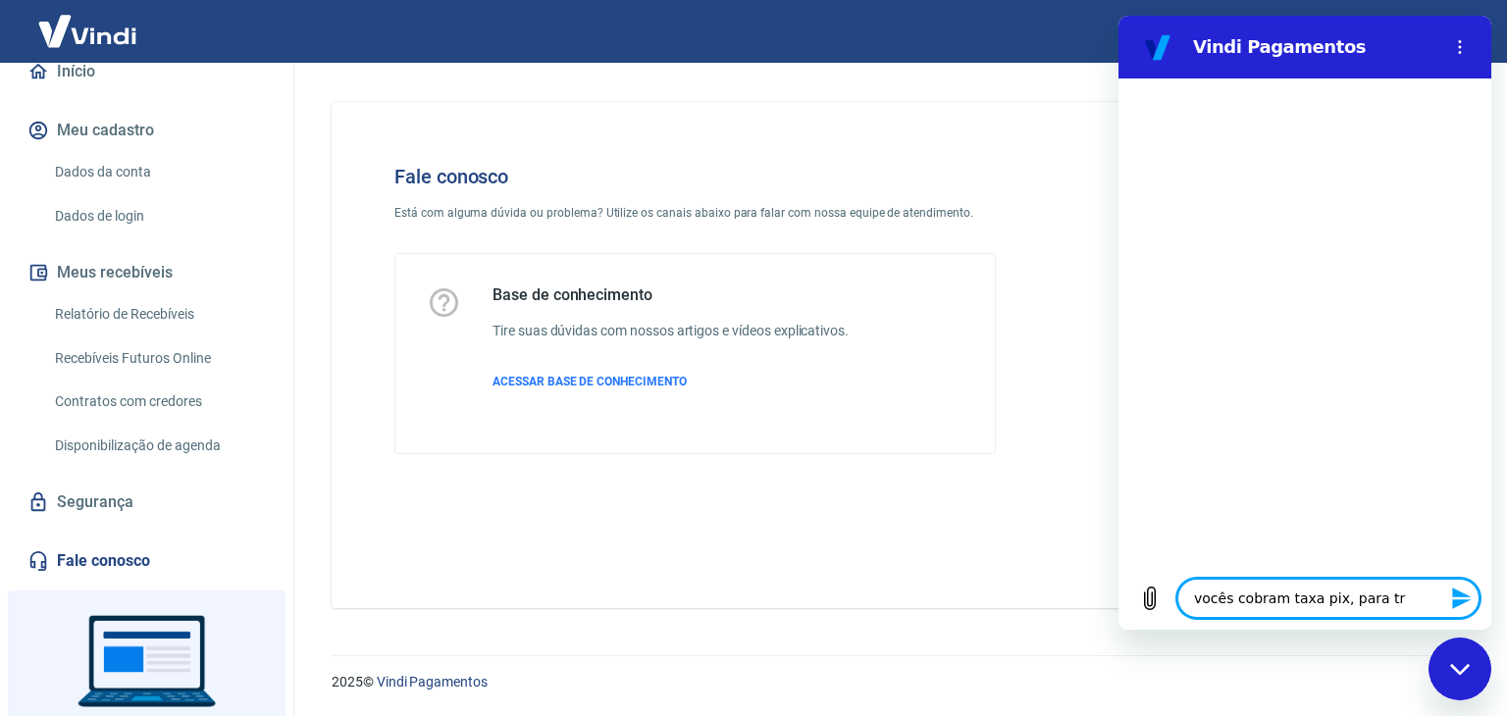
type textarea "x"
type textarea "vocês cobram taxa pix, para tran"
type textarea "x"
type textarea "vocês cobram taxa pix, para trans"
type textarea "x"
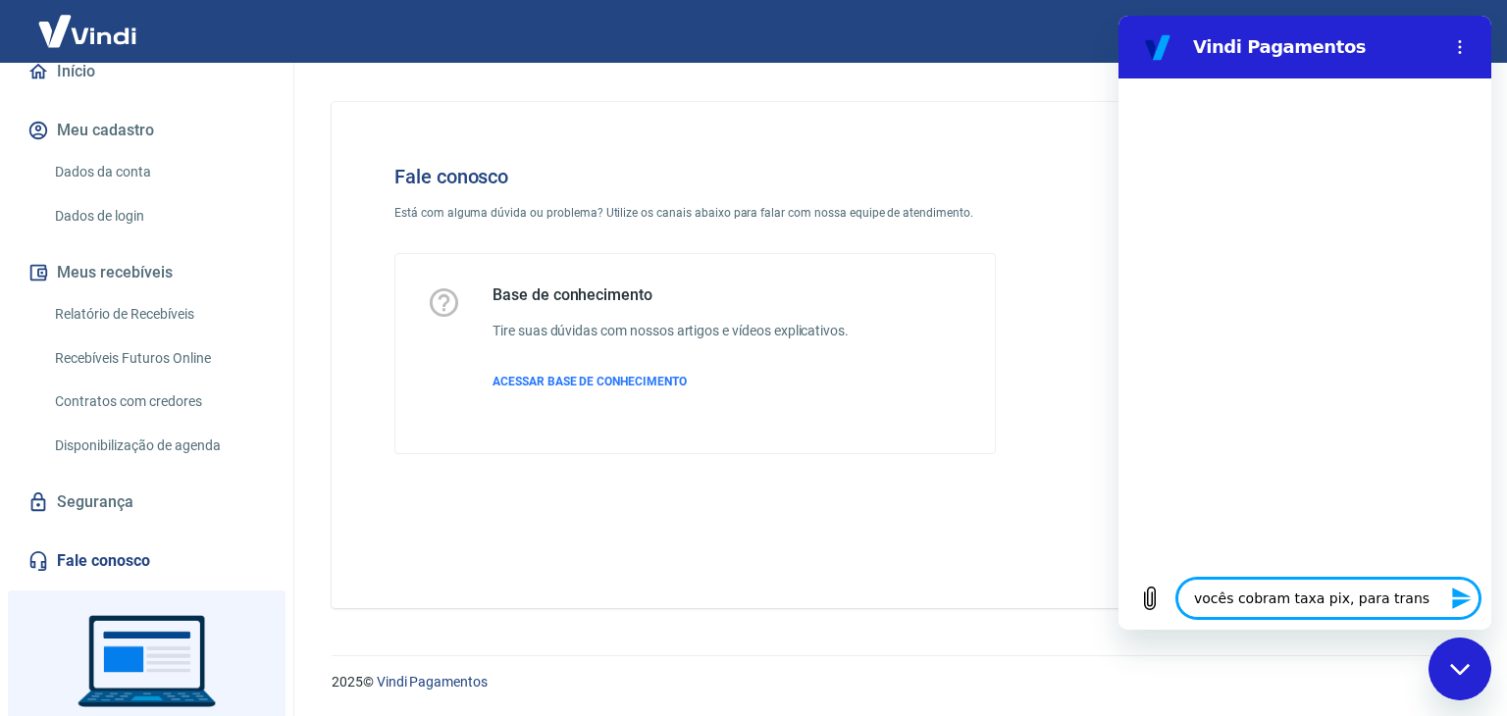
type textarea "vocês cobram taxa pix, para transf"
type textarea "x"
type textarea "vocês cobram taxa pix, para transfe"
type textarea "x"
type textarea "vocês cobram taxa pix, para transfer"
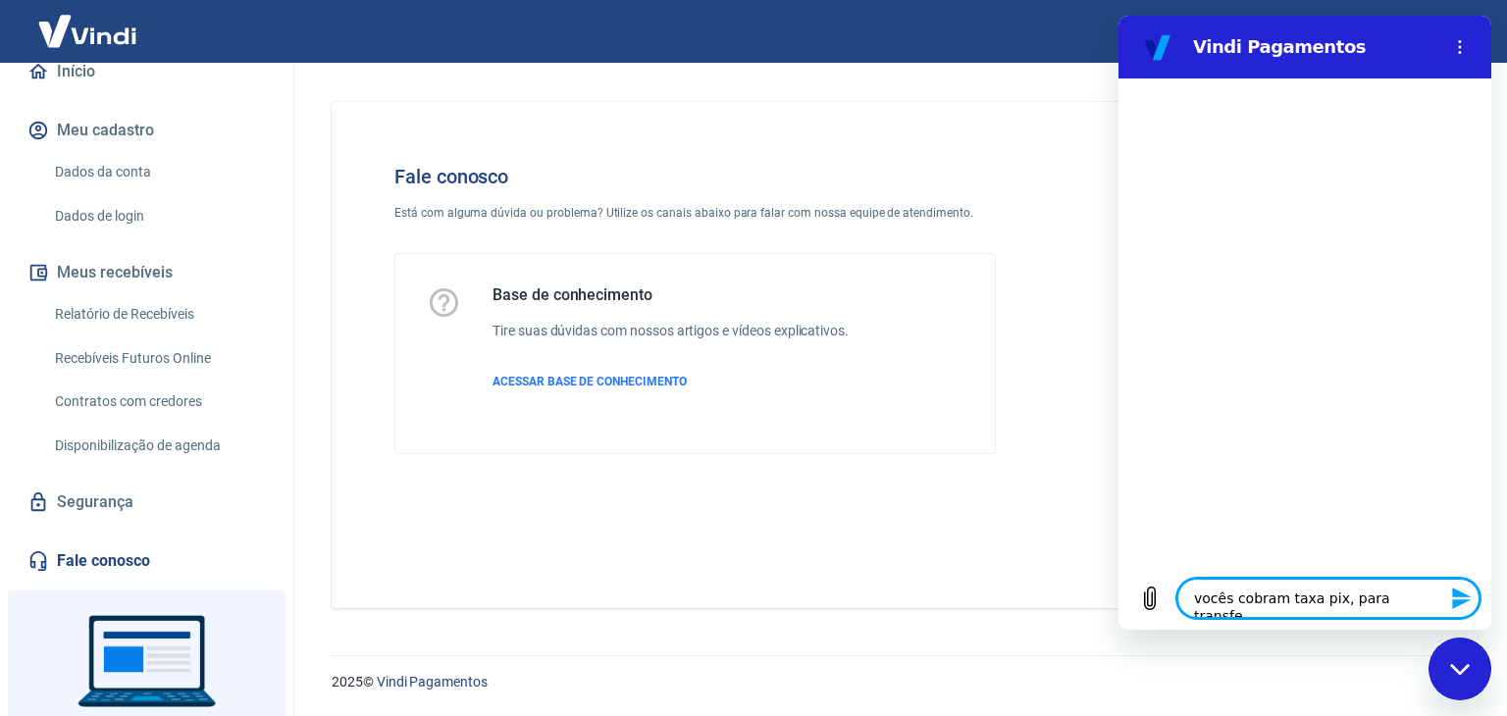
type textarea "x"
type textarea "vocês cobram taxa pix, para transfere"
type textarea "x"
type textarea "vocês cobram taxa pix, para transferei"
type textarea "x"
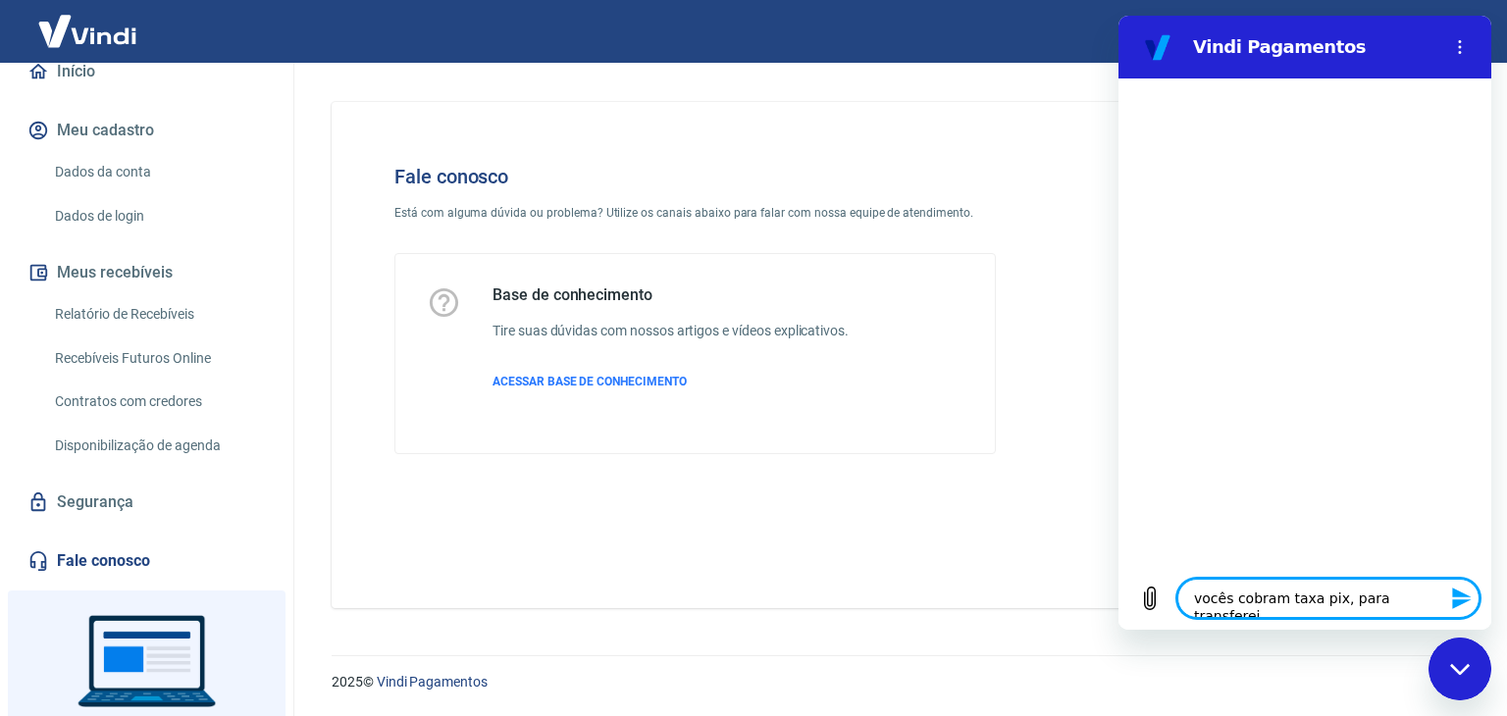
type textarea "vocês cobram taxa pix, para transfereir"
type textarea "x"
type textarea "vocês cobram taxa pix, para transfereir"
type textarea "x"
type textarea "vocês cobram taxa pix, para transfereir"
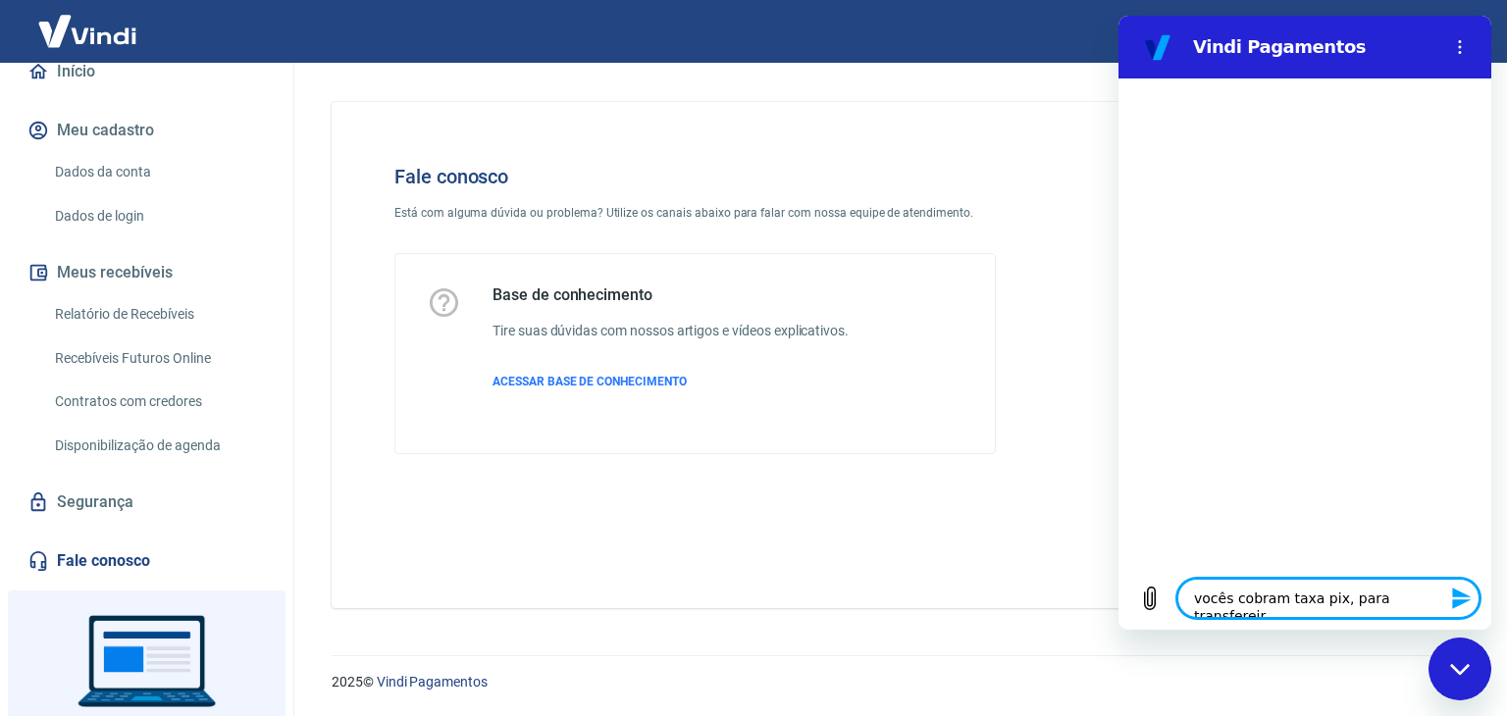
type textarea "x"
type textarea "vocês cobram taxa pix, para transferei"
type textarea "x"
type textarea "vocês cobram taxa pix, para transfere"
type textarea "x"
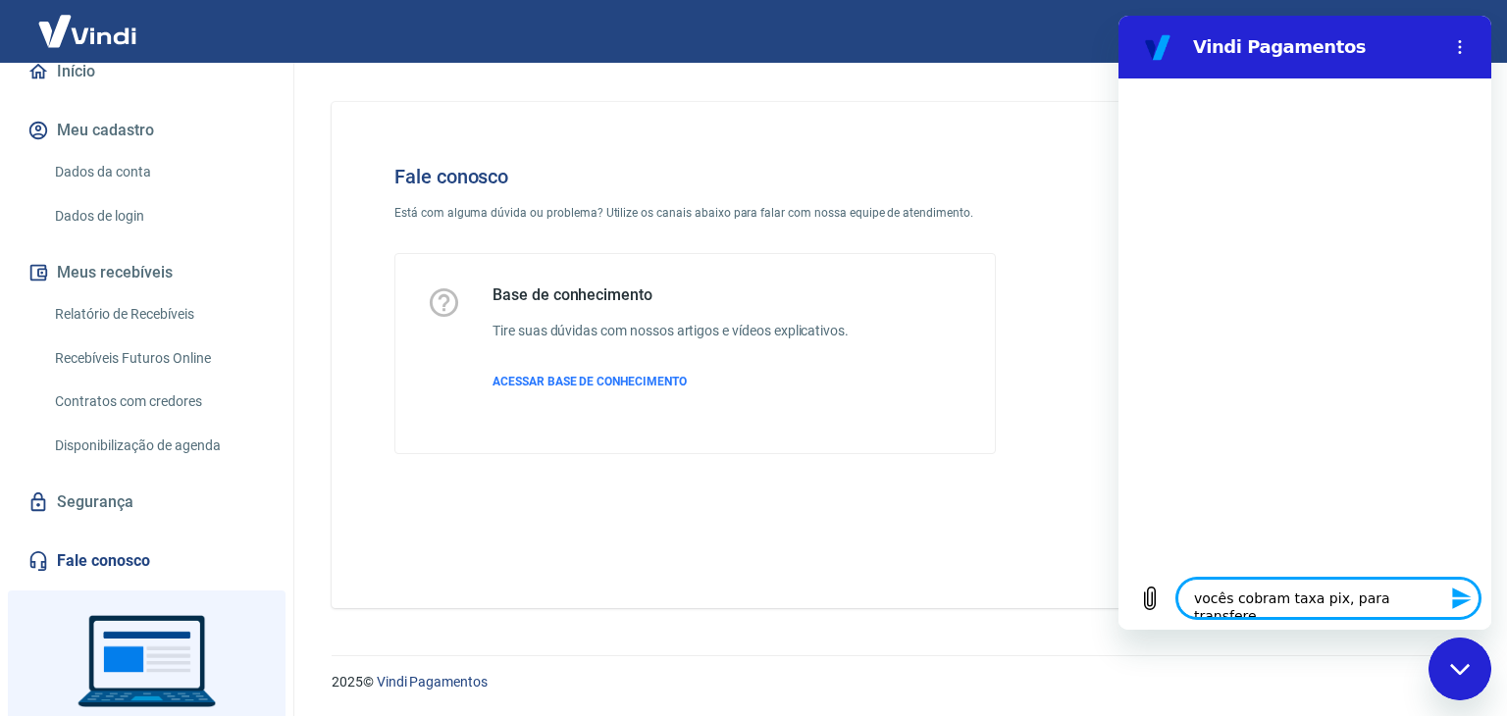
type textarea "vocês cobram taxa pix, para transfer"
type textarea "x"
type textarea "vocês cobram taxa pix, para transferi"
type textarea "x"
type textarea "vocês cobram taxa pix, para transferir"
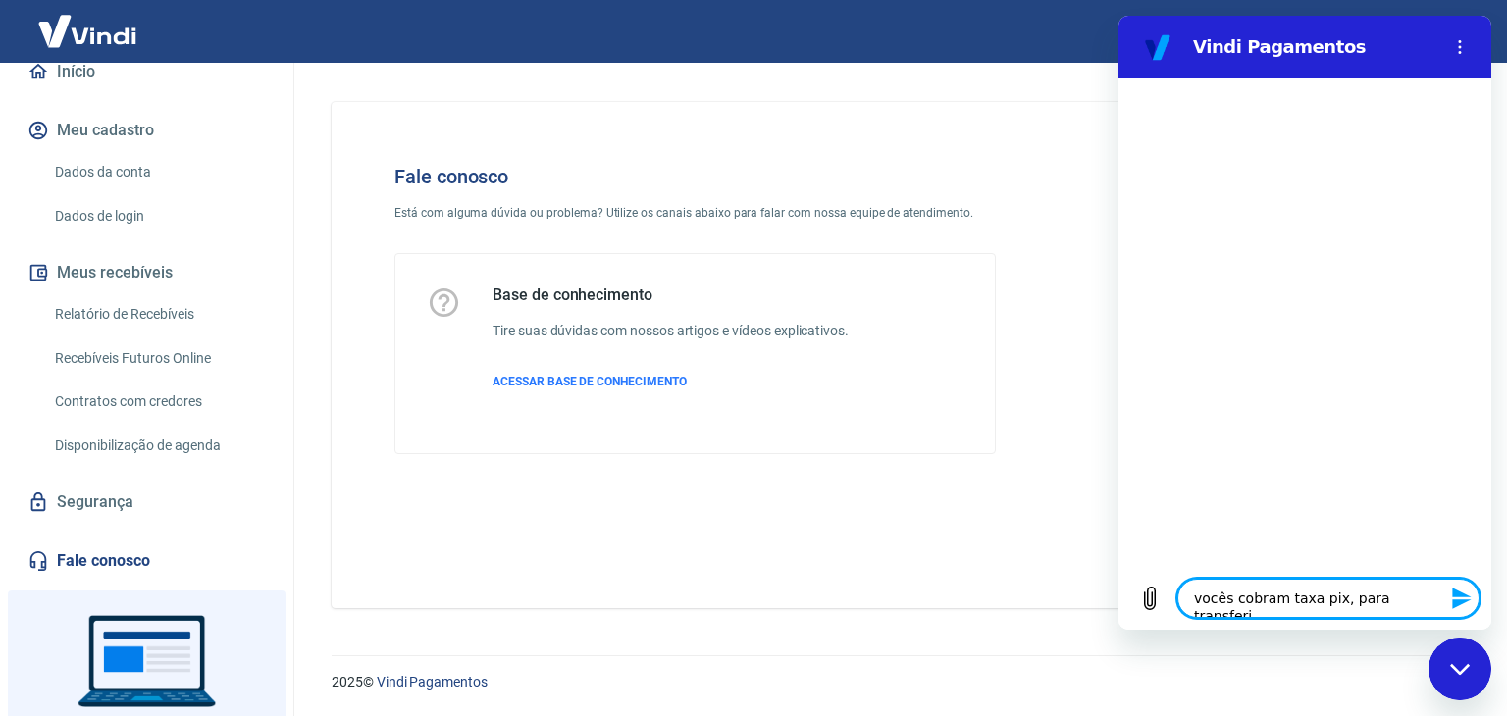
type textarea "x"
type textarea "vocês cobram taxa pix, para transferir"
type textarea "x"
type textarea "vocês cobram taxa pix, para transferir d"
type textarea "x"
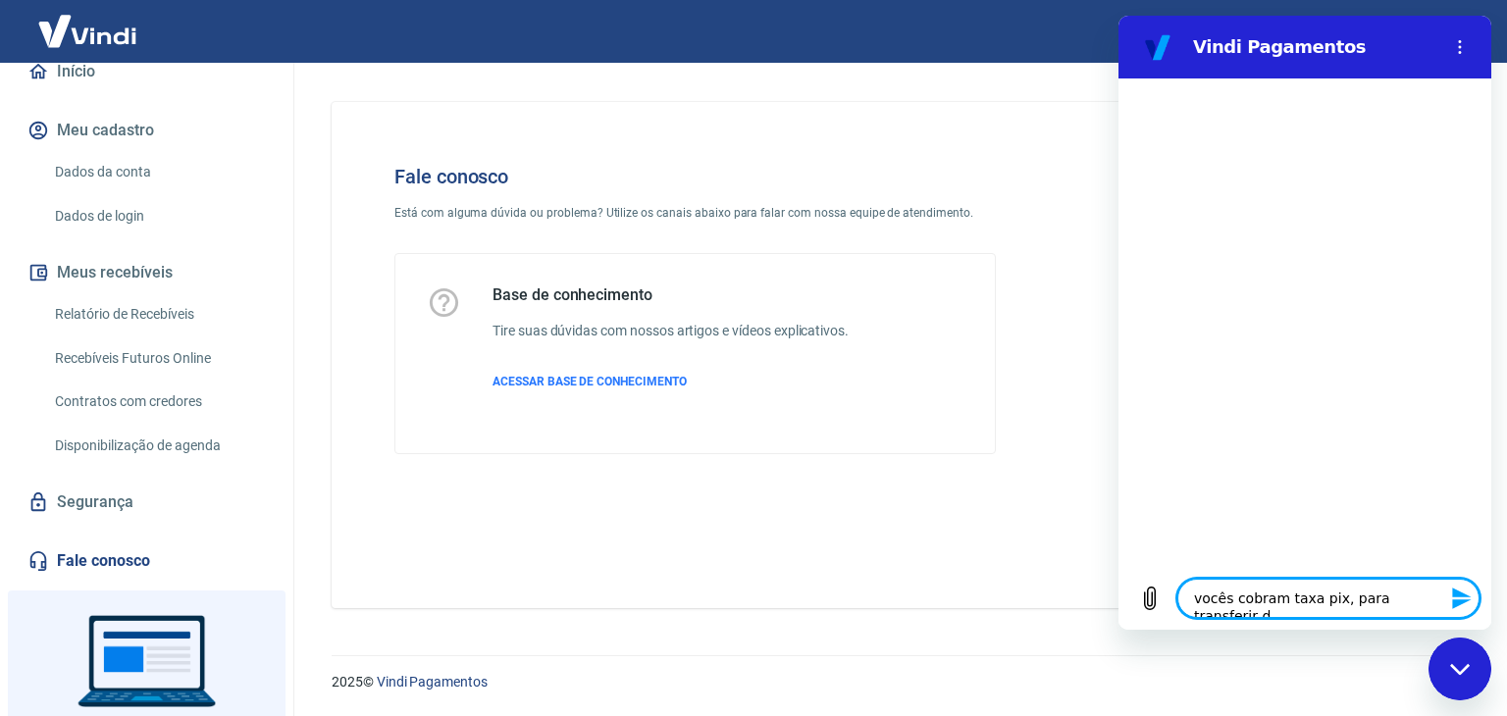
type textarea "vocês cobram taxa pix, para transferir da"
type textarea "x"
type textarea "vocês cobram taxa pix, para transferir da"
type textarea "x"
type textarea "vocês cobram taxa pix, para transferir da c"
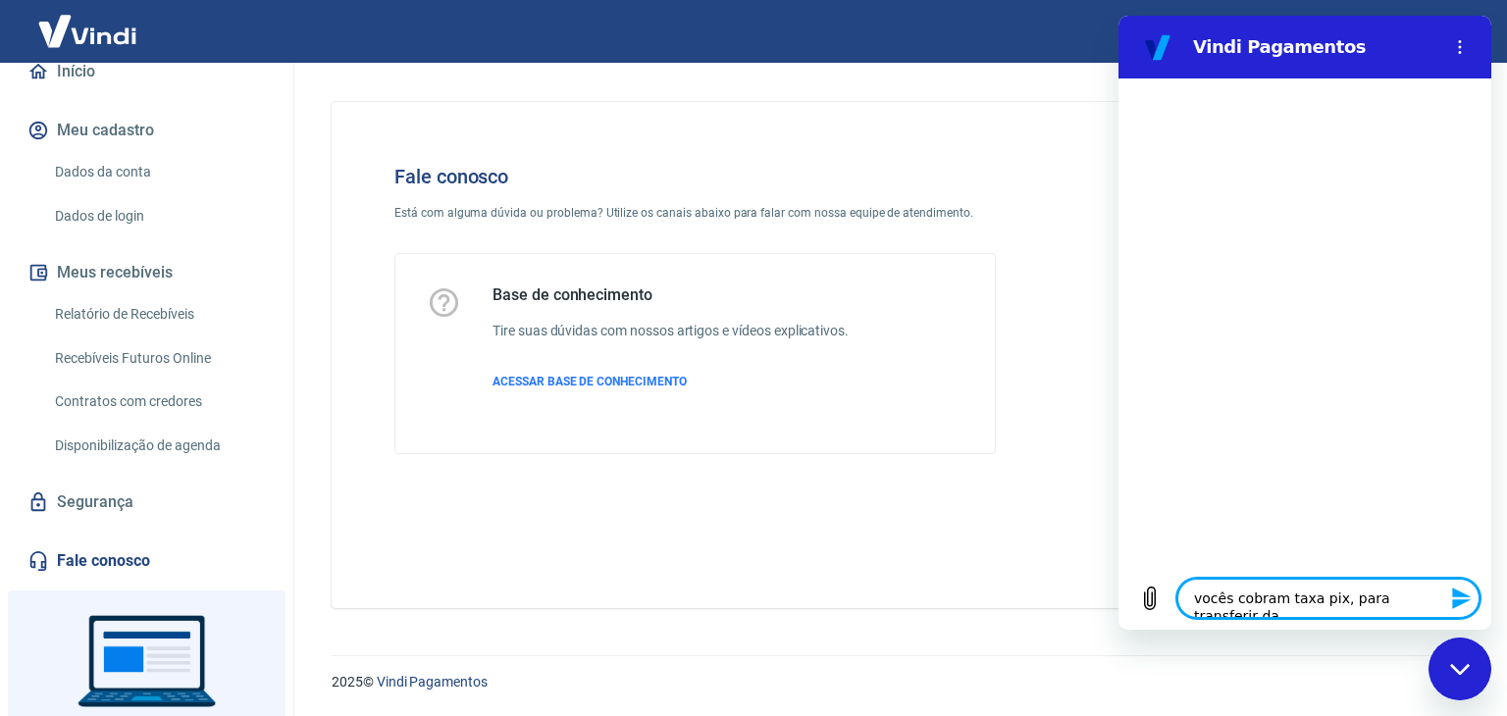
type textarea "x"
type textarea "vocês cobram taxa pix, para transferir da co"
type textarea "x"
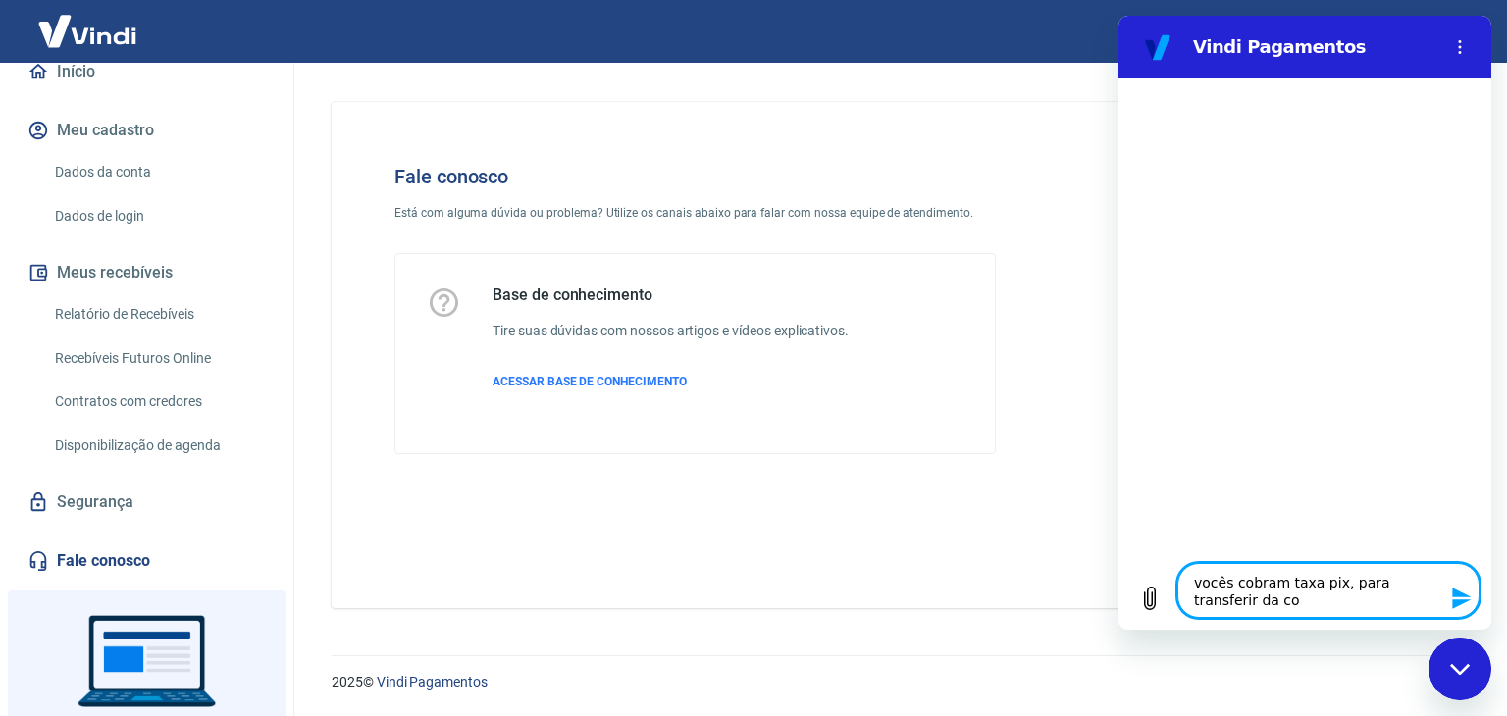
type textarea "vocês cobram taxa pix, para transferir da con"
type textarea "x"
type textarea "vocês cobram taxa pix, para transferir da cont"
type textarea "x"
type textarea "vocês cobram taxa pix, para transferir da conta"
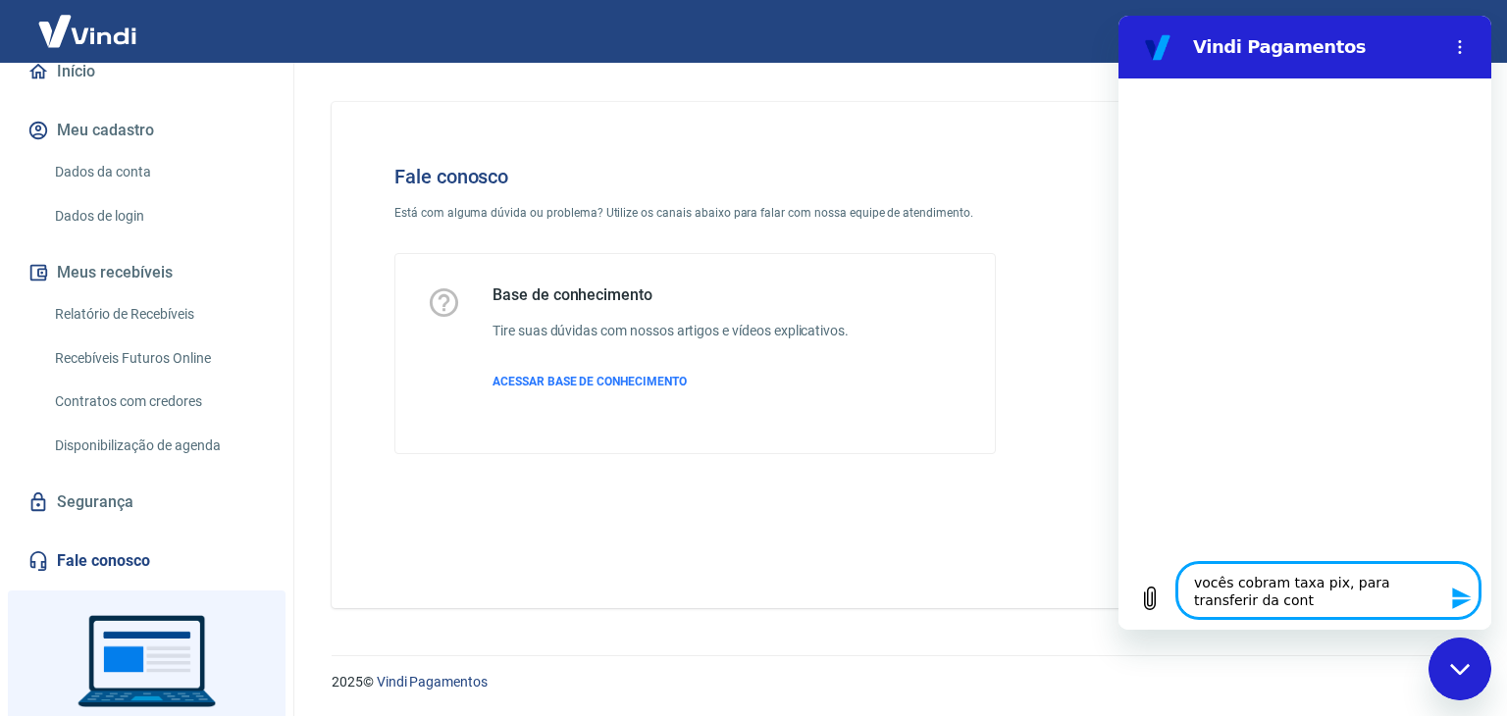
type textarea "x"
type textarea "vocês cobram taxa pix, para transferir da conta"
type textarea "x"
type textarea "vocês cobram taxa pix, para transferir da conta v"
type textarea "x"
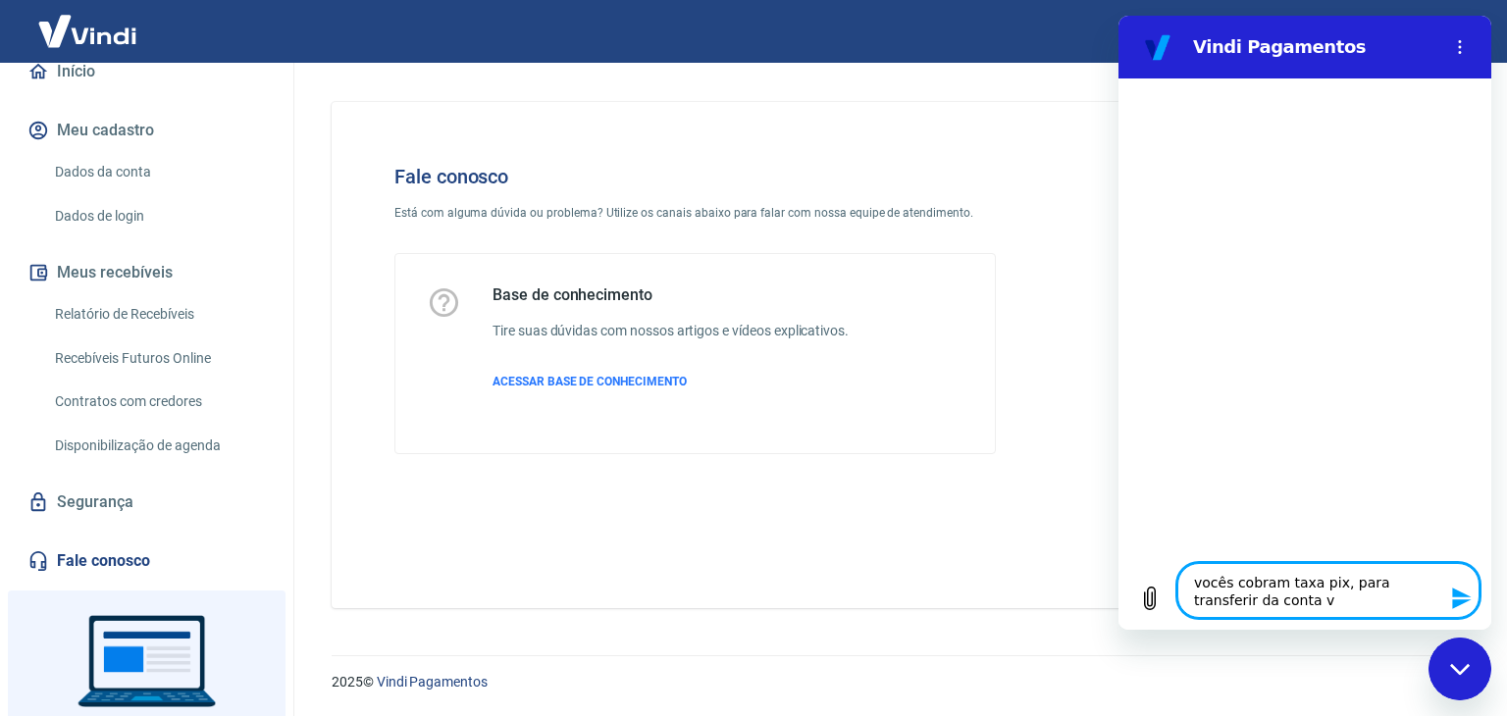
type textarea "vocês cobram taxa pix, para transferir da conta vi"
type textarea "x"
type textarea "vocês cobram taxa pix, para transferir da conta vin"
type textarea "x"
type textarea "vocês cobram taxa pix, para transferir da conta vind"
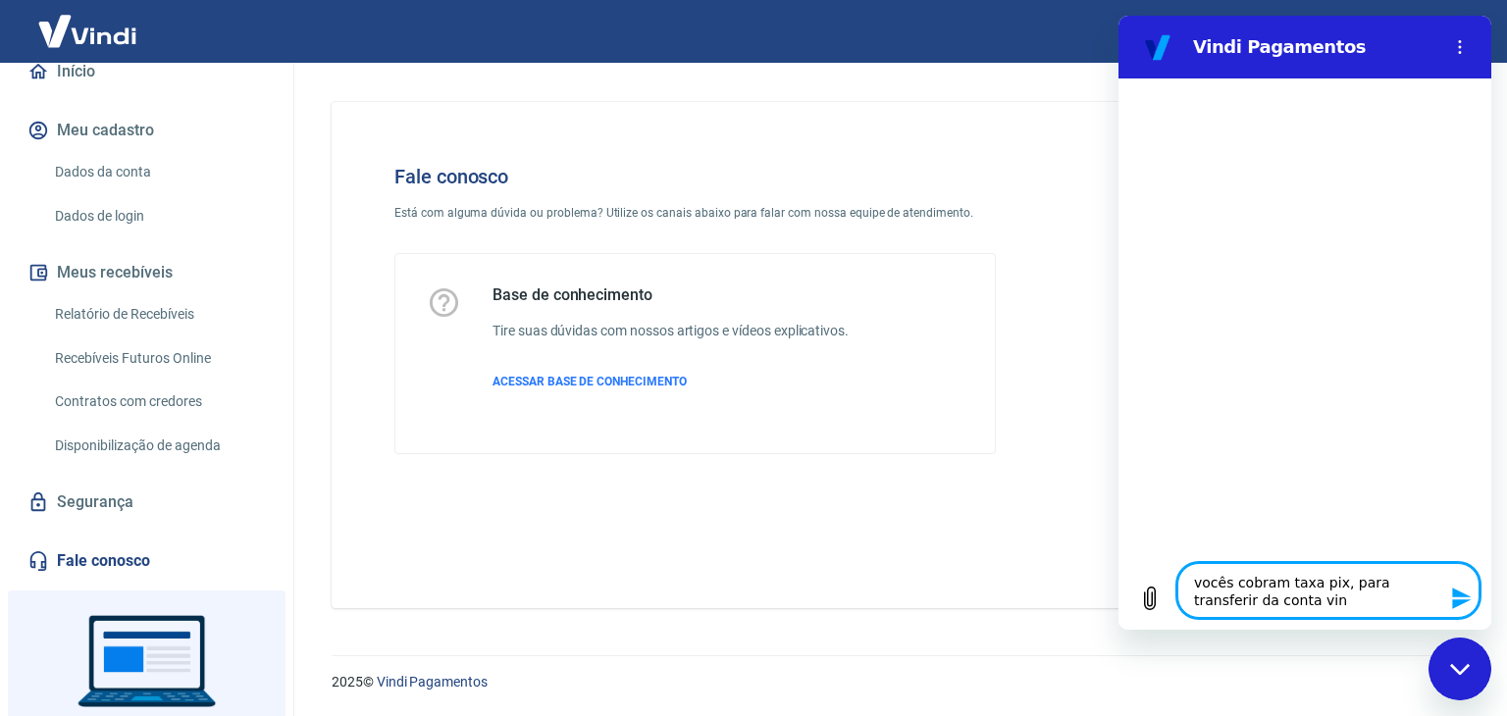
type textarea "x"
type textarea "vocês cobram taxa pix, para transferir da conta vindi"
type textarea "x"
type textarea "vocês cobram taxa pix, para transferir da conta vindi"
type textarea "x"
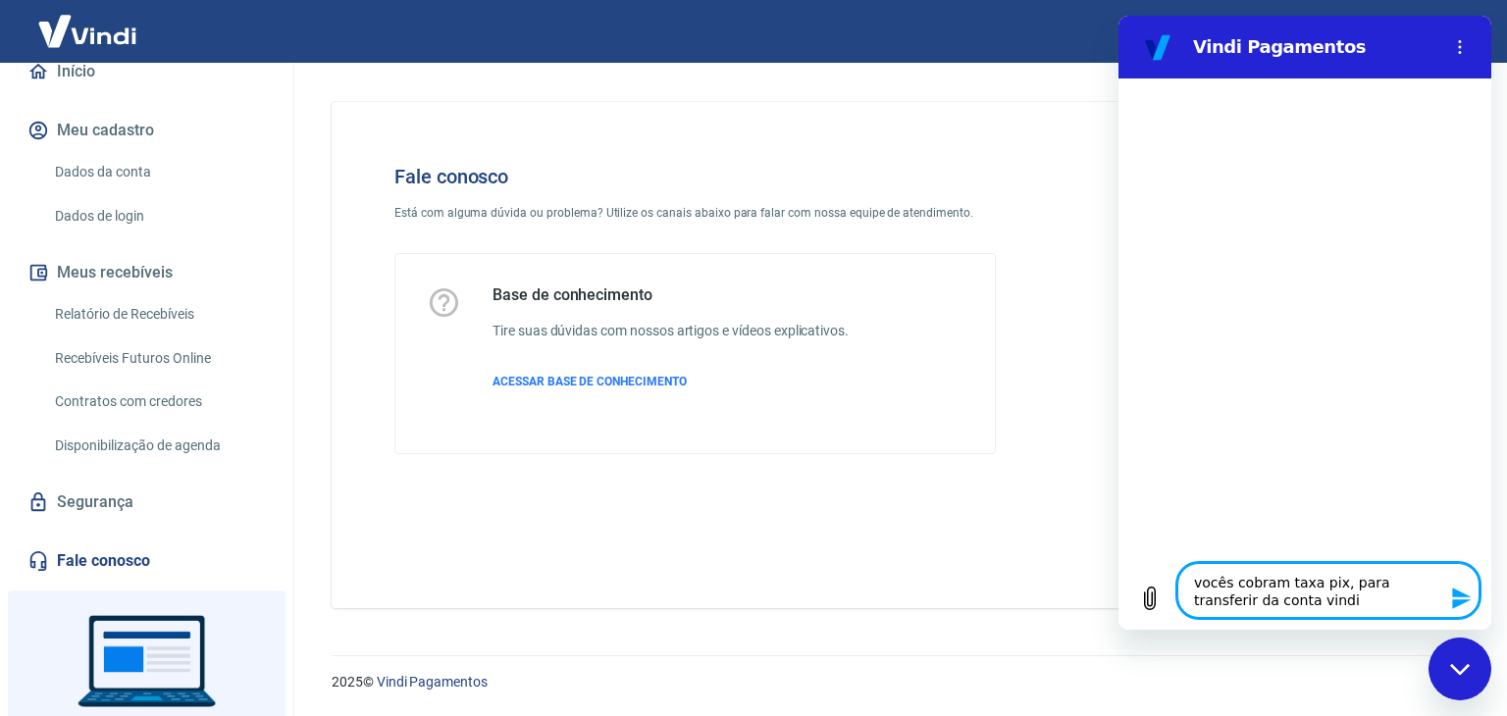
type textarea "vocês cobram taxa pix, para transferir da conta vindi p"
type textarea "x"
type textarea "vocês cobram taxa pix, para transferir da conta vindi pa"
type textarea "x"
type textarea "vocês cobram taxa pix, para transferir da conta vindi par"
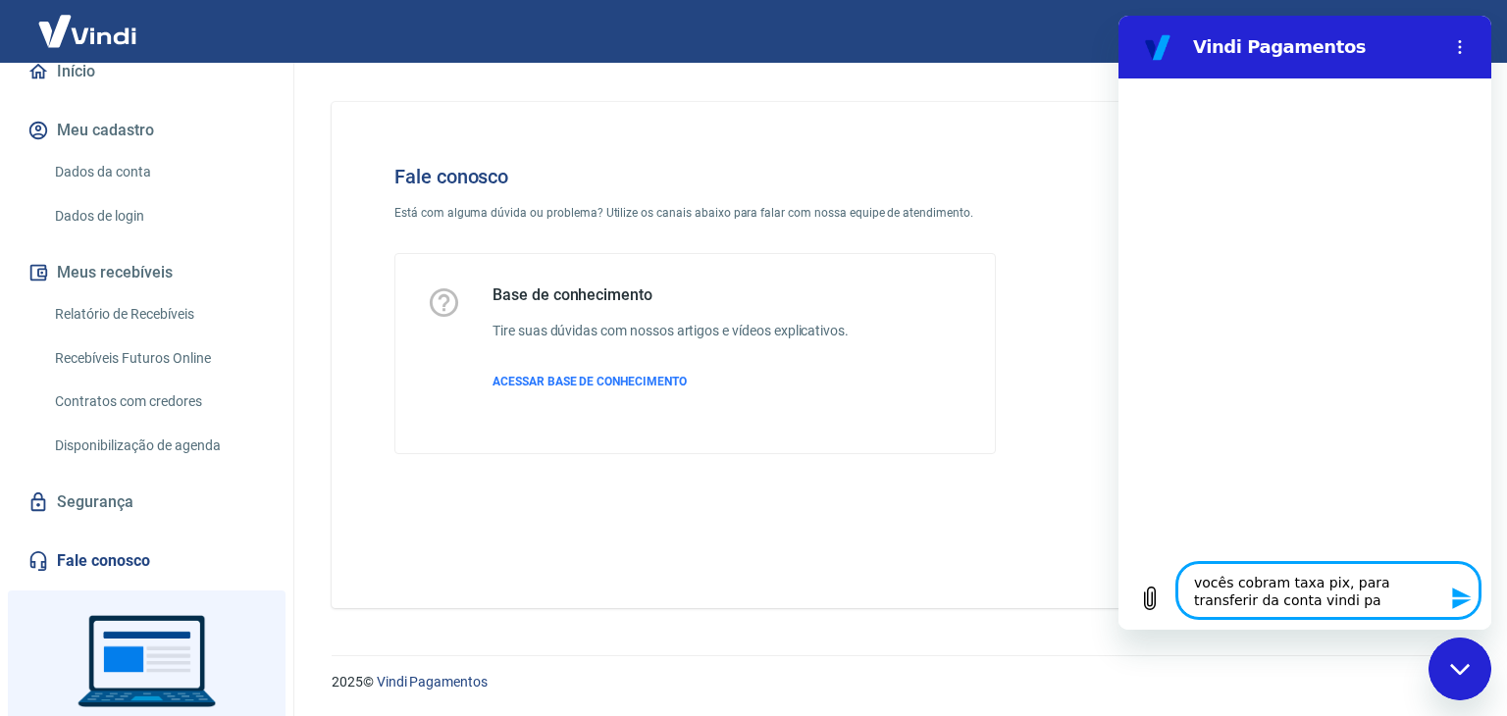
type textarea "x"
type textarea "vocês cobram taxa pix, para transferir da conta vindi para"
type textarea "x"
type textarea "vocês cobram taxa pix, para transferir da conta vindi para"
type textarea "x"
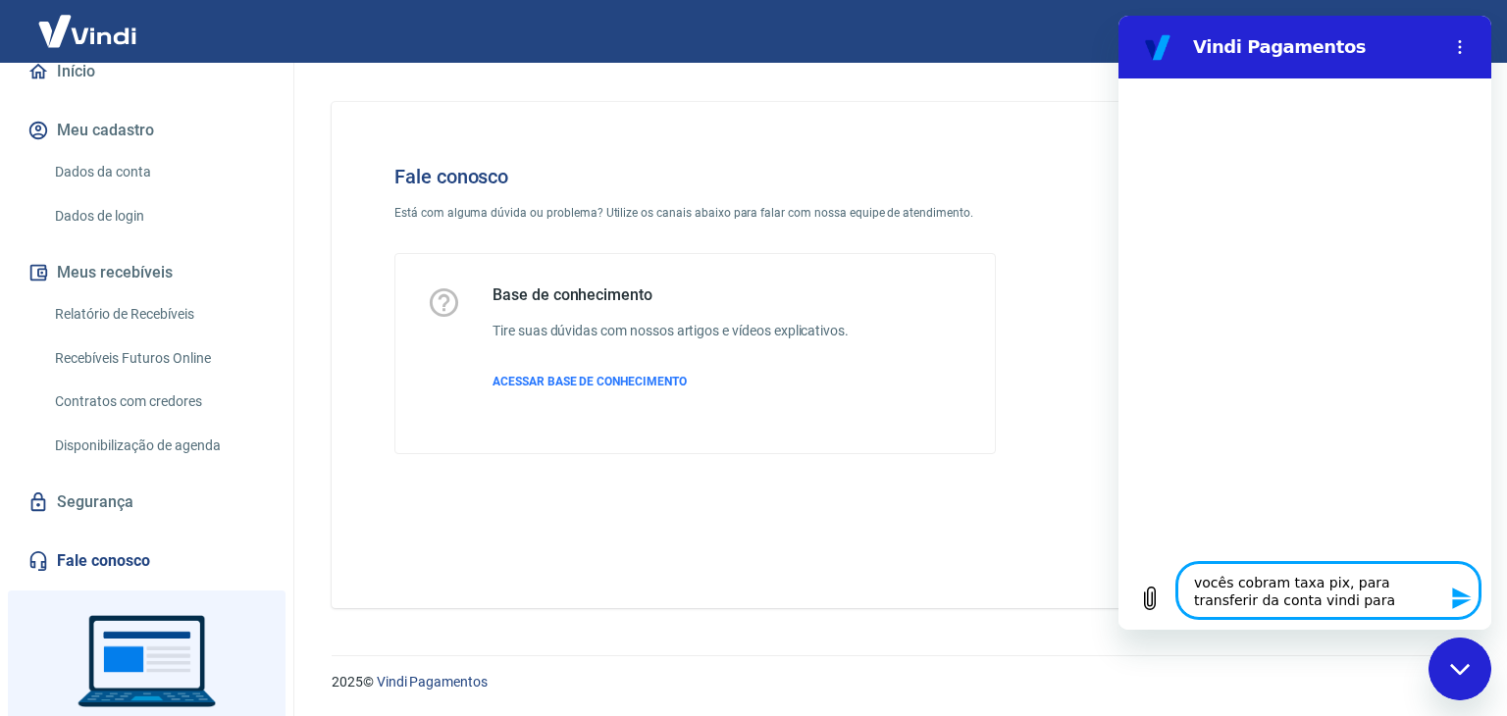
type textarea "vocês cobram taxa pix, para transferir da conta vindi para o"
type textarea "x"
type textarea "vocês cobram taxa pix, para transferir da conta vindi para o"
type textarea "x"
type textarea "vocês cobram taxa pix, para transferir da conta vindi para o b"
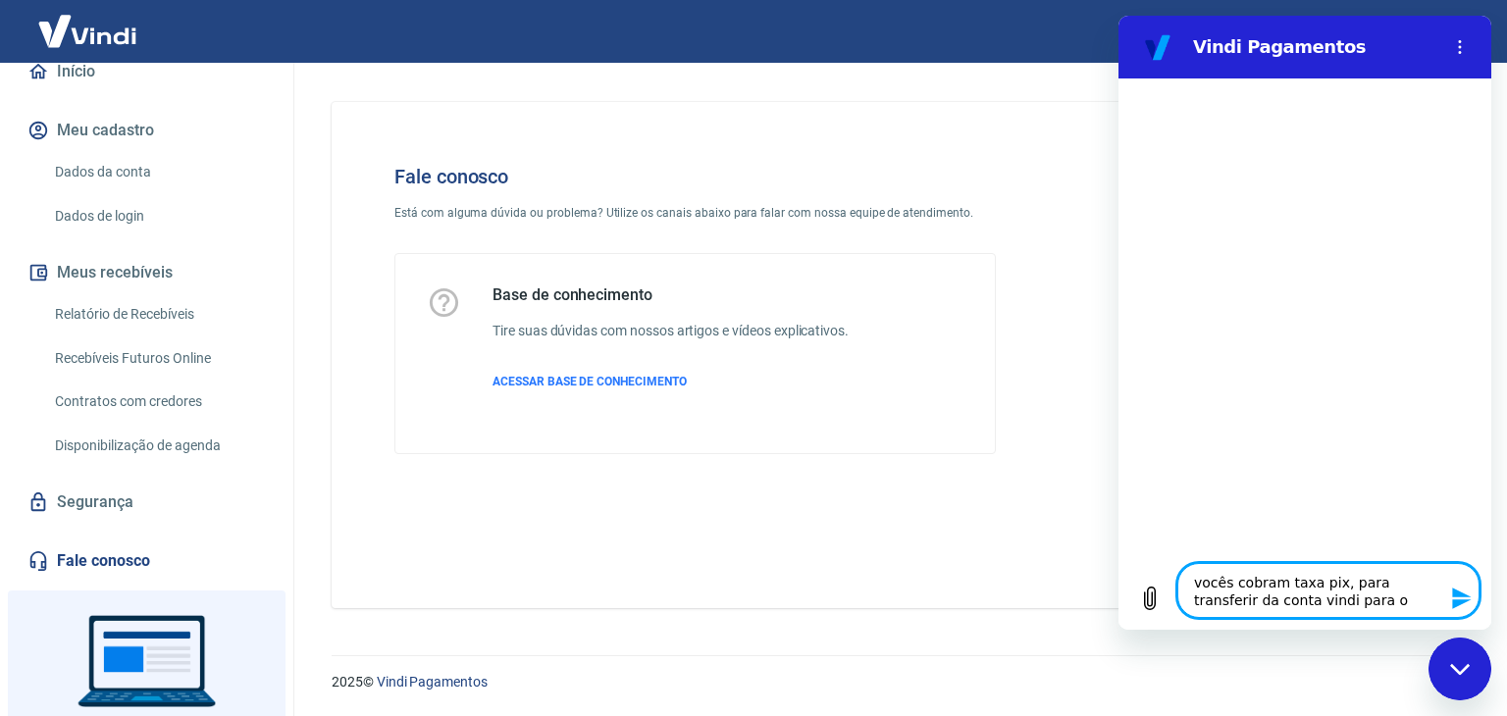
type textarea "x"
type textarea "vocês cobram taxa pix, para transferir da conta vindi para o ba"
type textarea "x"
type textarea "vocês cobram taxa pix, para transferir da conta vindi para o ban"
type textarea "x"
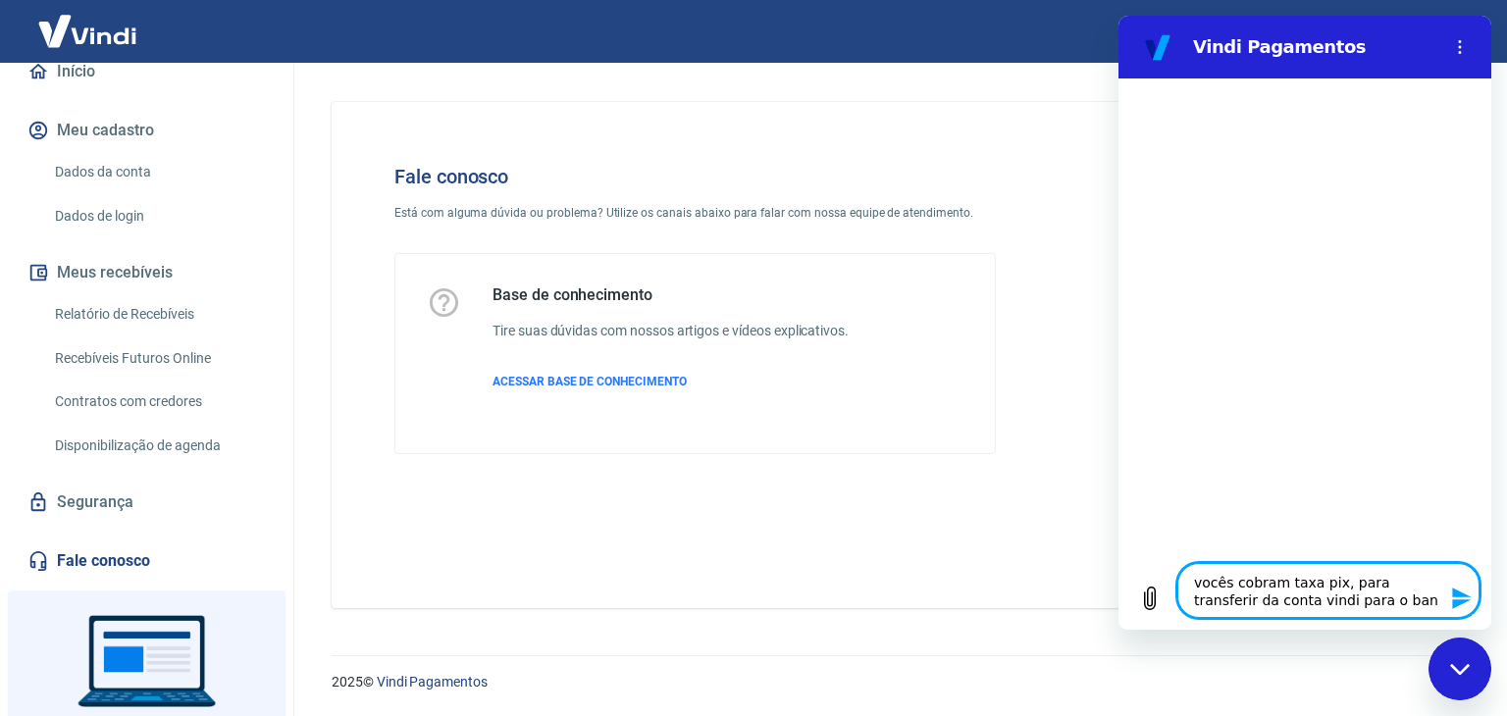
type textarea "vocês cobram taxa pix, para transferir da conta vindi para o band"
type textarea "x"
type textarea "vocês cobram taxa pix, para transferir da conta vindi para o bando"
type textarea "x"
type textarea "vocês cobram taxa pix, para transferir da conta vindi para o bando"
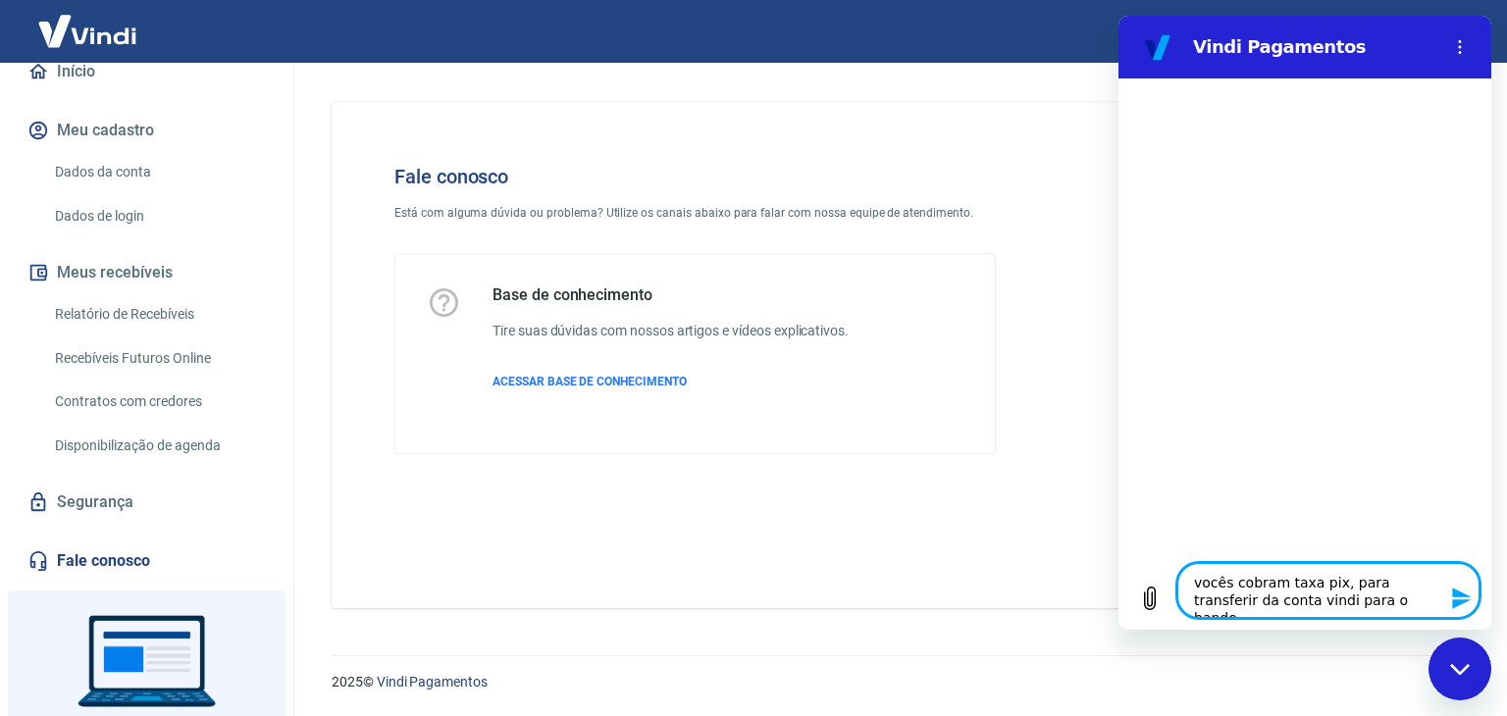
type textarea "x"
type textarea "vocês cobram taxa pix, para transferir da conta vindi para o bando c"
type textarea "x"
type textarea "vocês cobram taxa pix, para transferir da conta vindi para o bando"
type textarea "x"
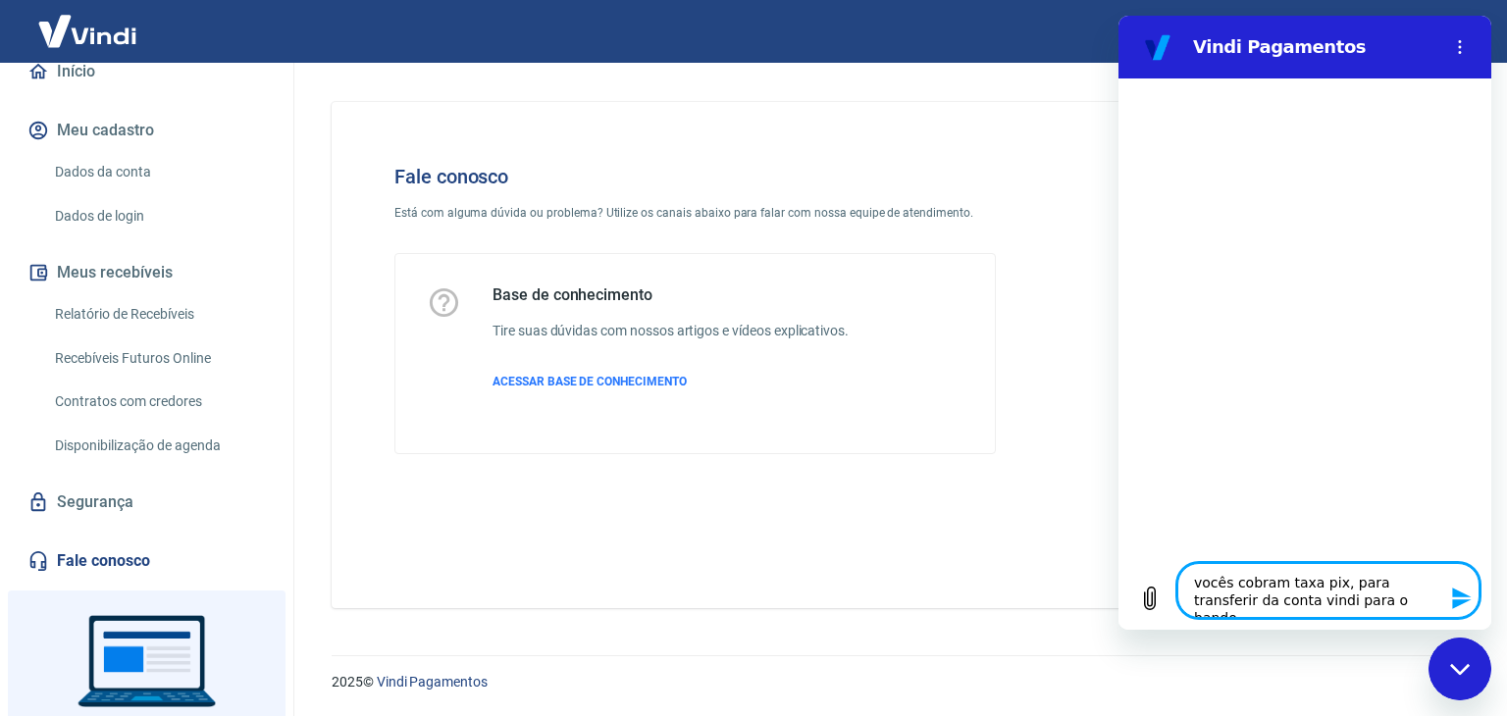
type textarea "vocês cobram taxa pix, para transferir da conta vindi para o bando"
type textarea "x"
type textarea "vocês cobram taxa pix, para transferir da conta vindi para o band"
type textarea "x"
type textarea "vocês cobram taxa pix, para transferir da conta vindi para o ban"
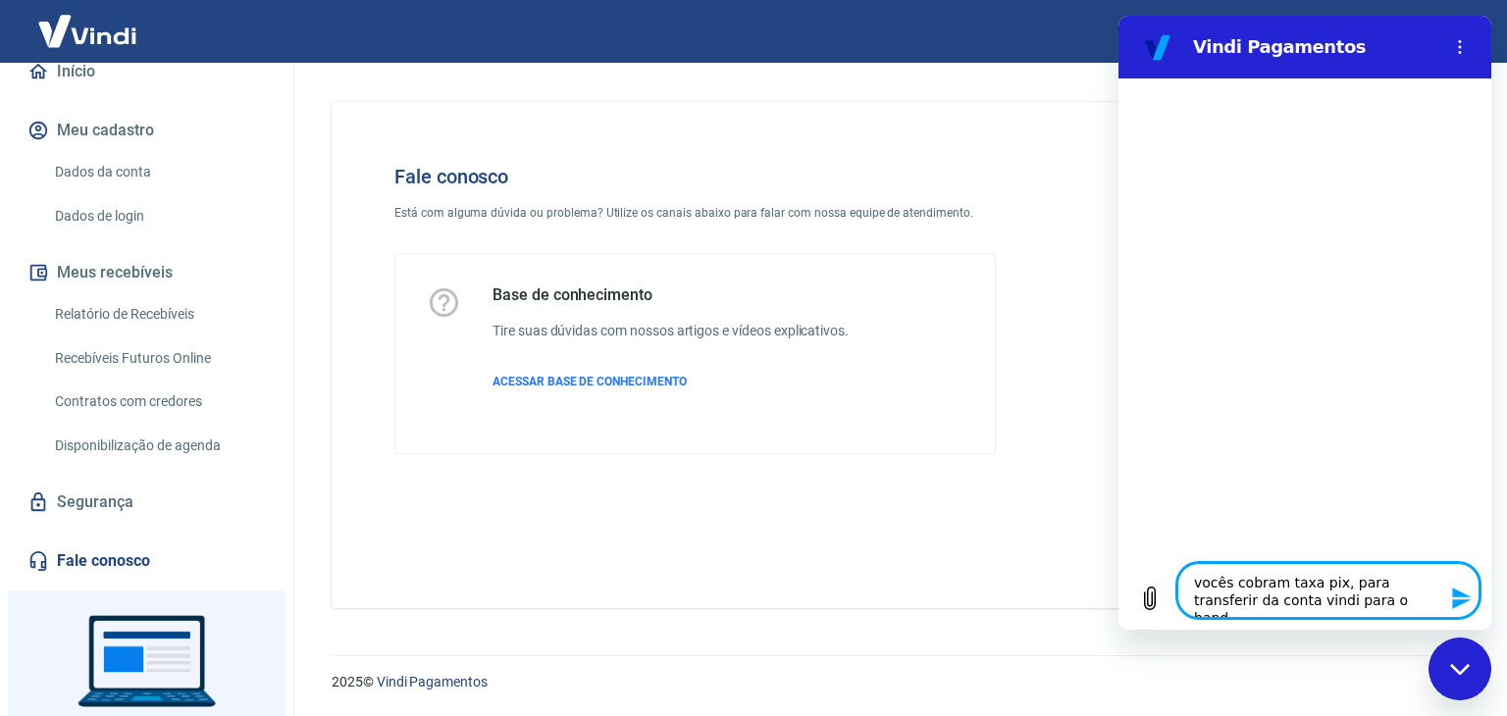
type textarea "x"
type textarea "vocês cobram taxa pix, para transferir da conta vindi para o banc"
type textarea "x"
type textarea "vocês cobram taxa pix, para transferir da conta vindi para o banco"
type textarea "x"
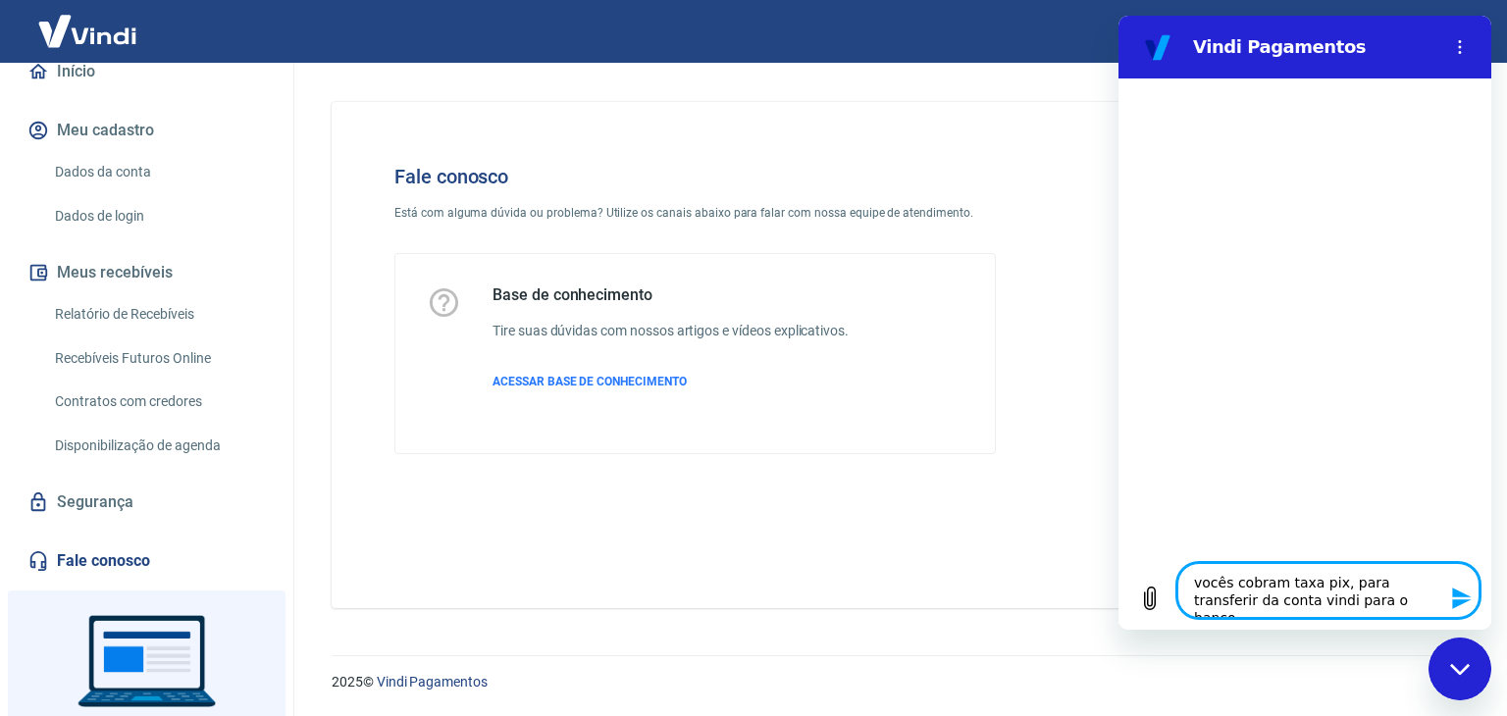
type textarea "vocês cobram taxa pix, para transferir da conta vindi para o banco"
type textarea "x"
type textarea "vocês cobram taxa pix, para transferir da conta vindi para o banco d"
type textarea "x"
type textarea "vocês cobram taxa pix, para transferir da conta vindi para o banco do"
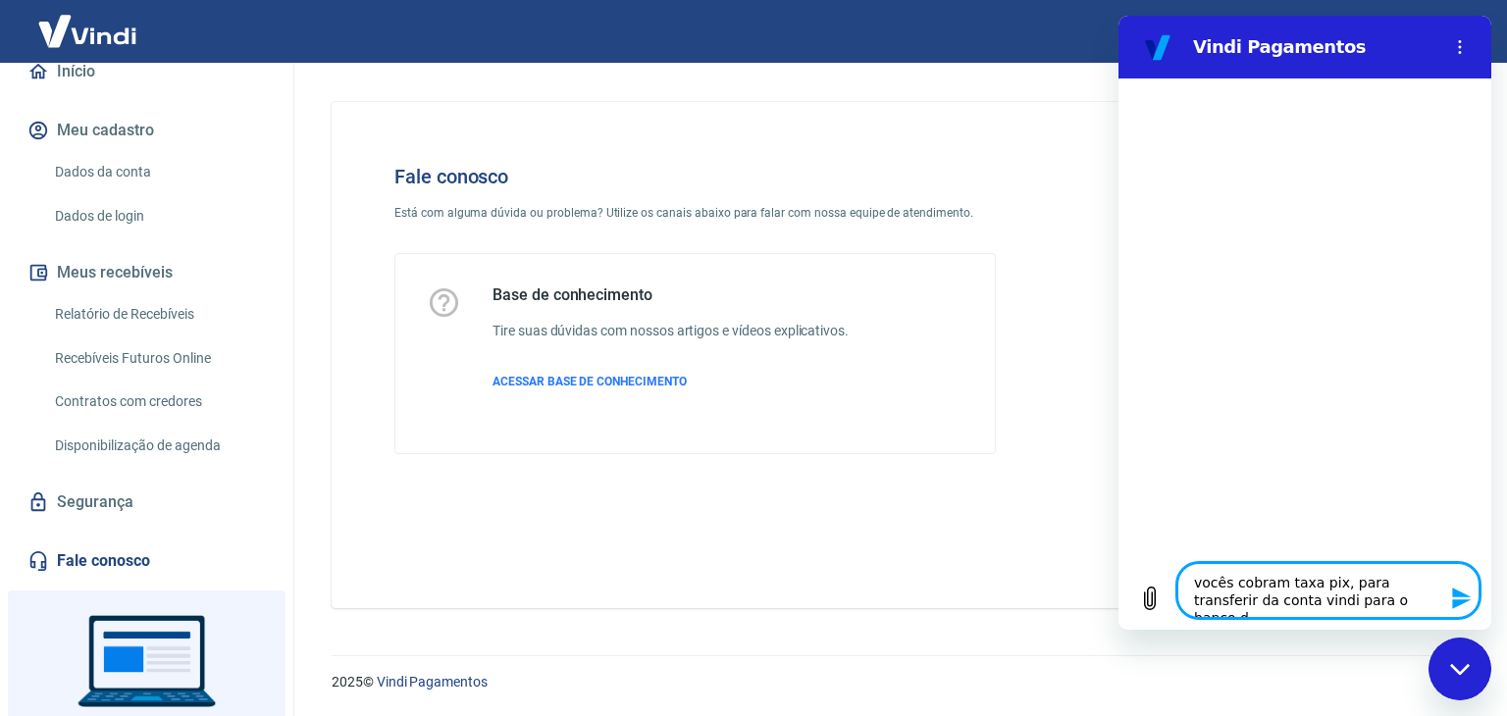
type textarea "x"
type textarea "vocês cobram taxa pix, para transferir da conta vindi para o banco do"
type textarea "x"
type textarea "vocês cobram taxa pix, para transferir da conta vindi para o banco do b"
type textarea "x"
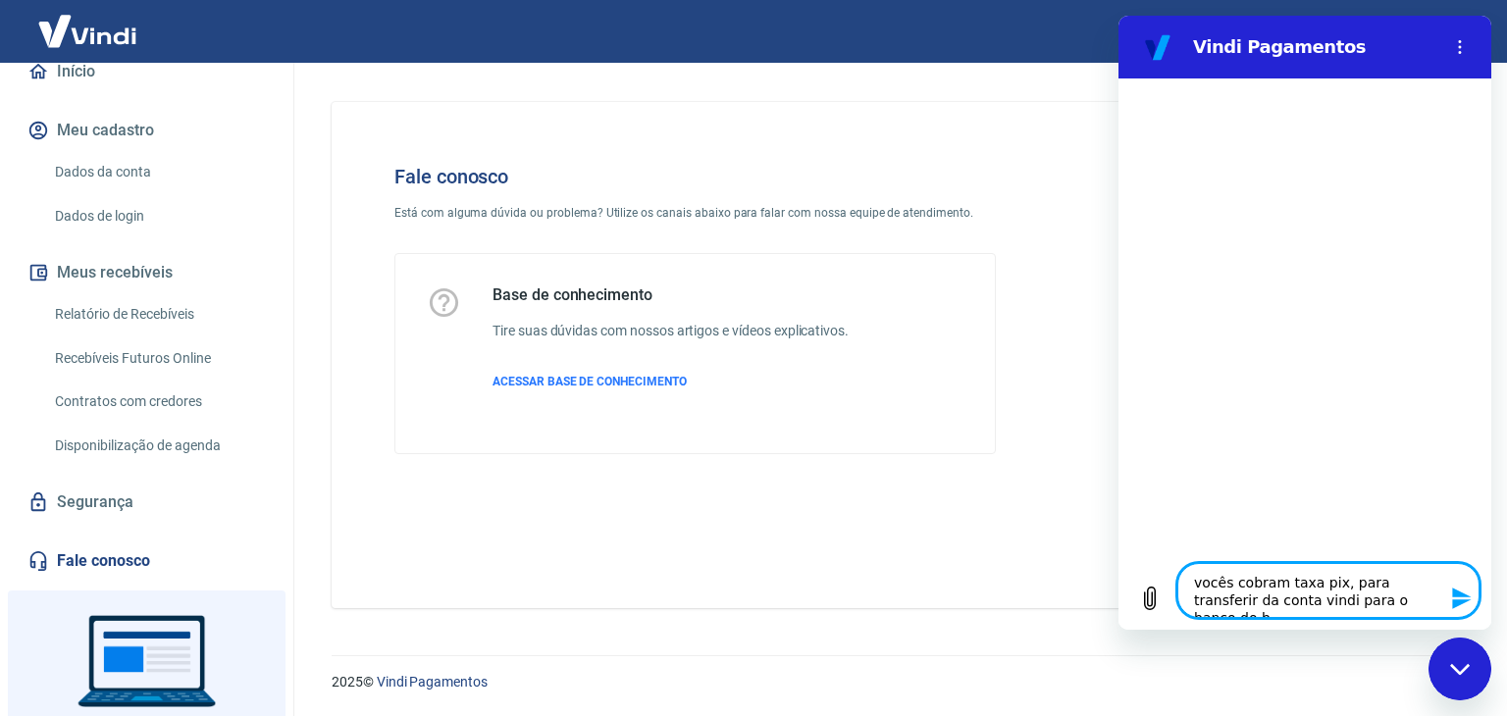
type textarea "vocês cobram taxa pix, para transferir da conta vindi para o banco do br"
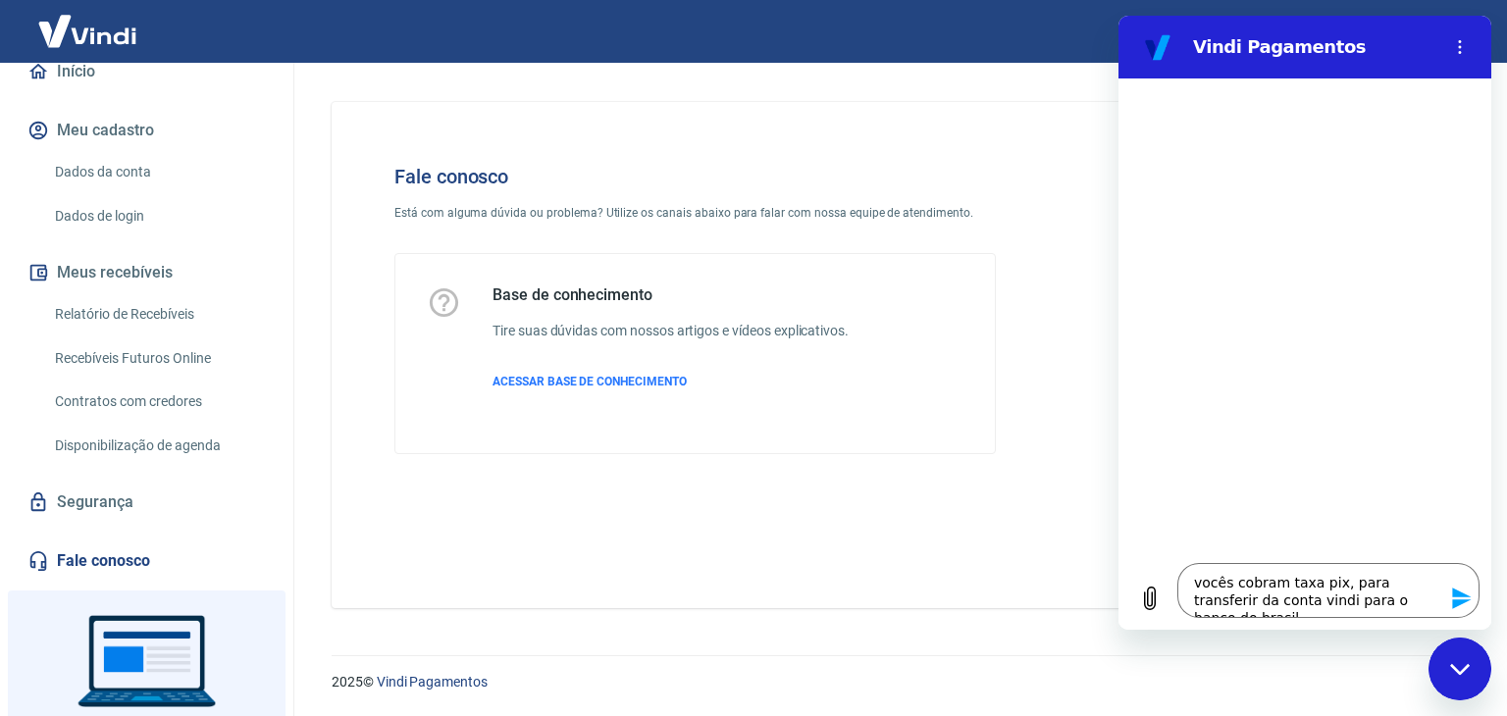
click at [1462, 670] on icon "Fechar janela de mensagens" at bounding box center [1459, 668] width 20 height 11
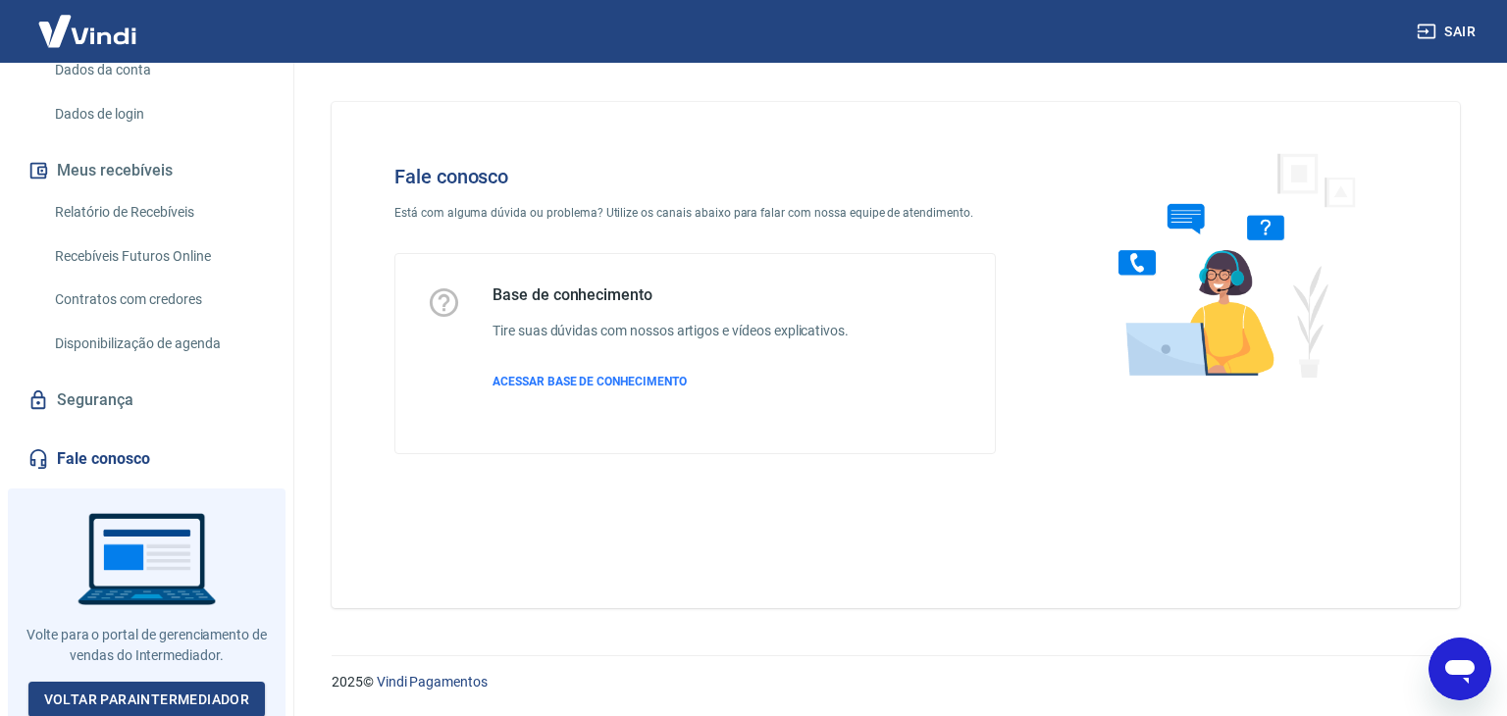
scroll to position [321, 0]
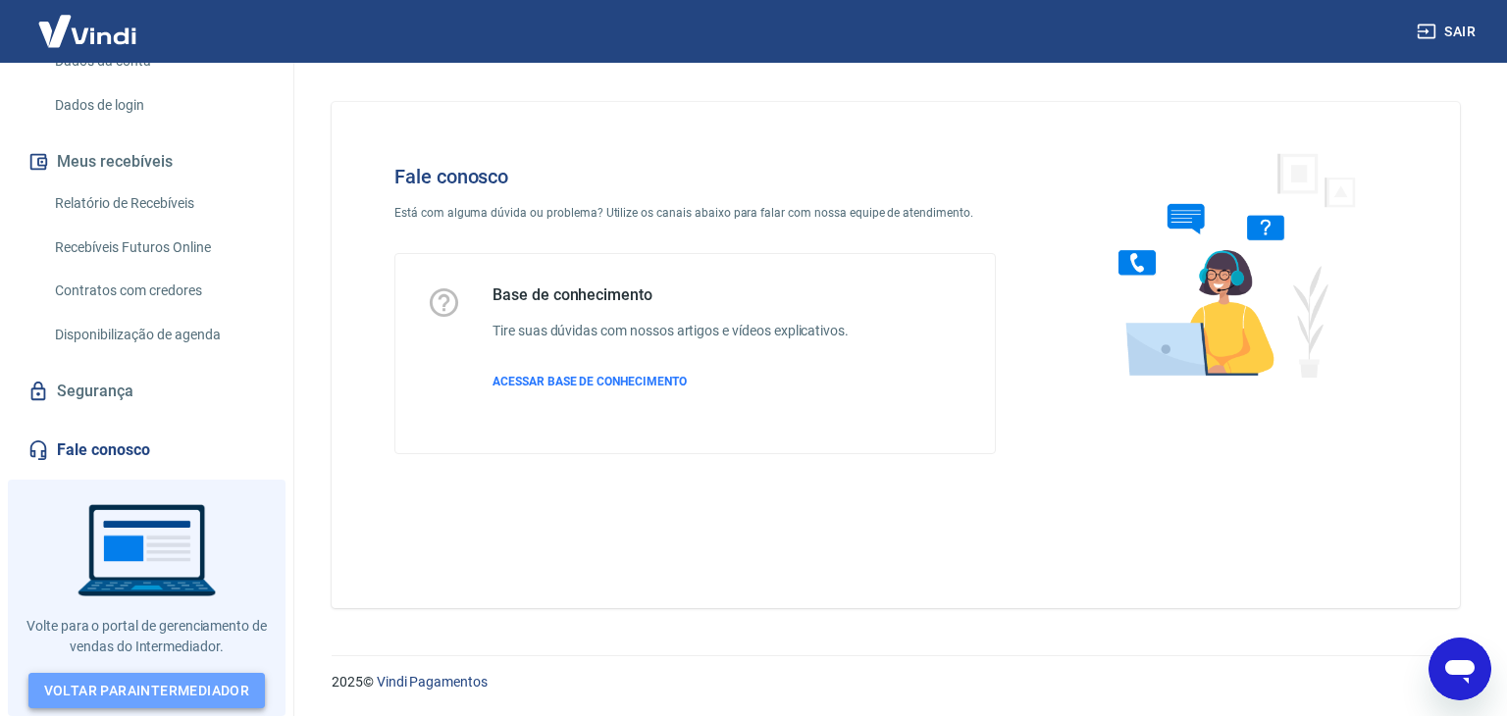
click at [175, 688] on link "Voltar para Intermediador" at bounding box center [146, 691] width 237 height 36
